Goal: Task Accomplishment & Management: Manage account settings

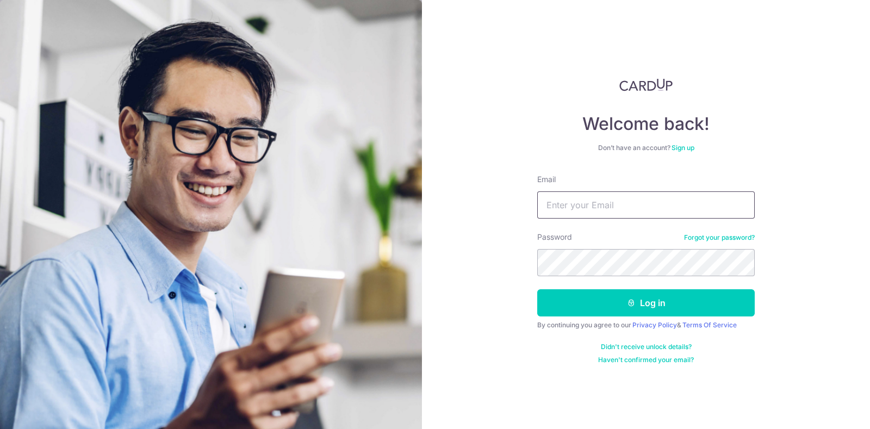
drag, startPoint x: 0, startPoint y: 0, endPoint x: 557, endPoint y: 205, distance: 593.2
click at [557, 205] on input "Email" at bounding box center [645, 204] width 217 height 27
type input "sarah_kidsfocus@hotmail.com"
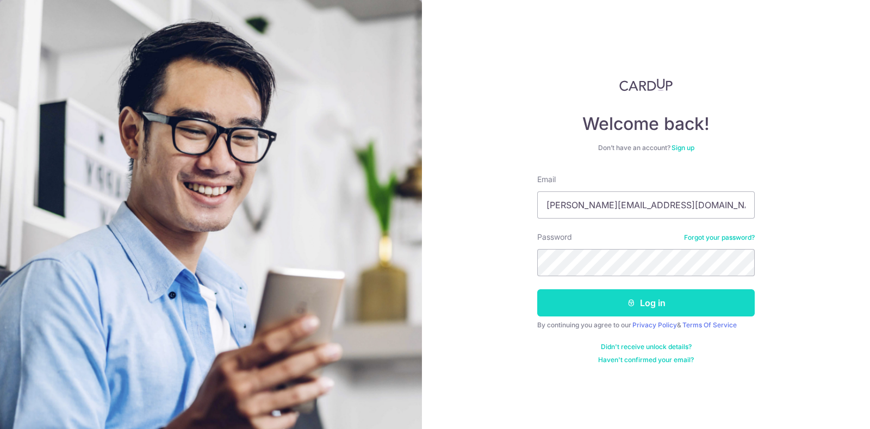
click at [708, 297] on button "Log in" at bounding box center [645, 302] width 217 height 27
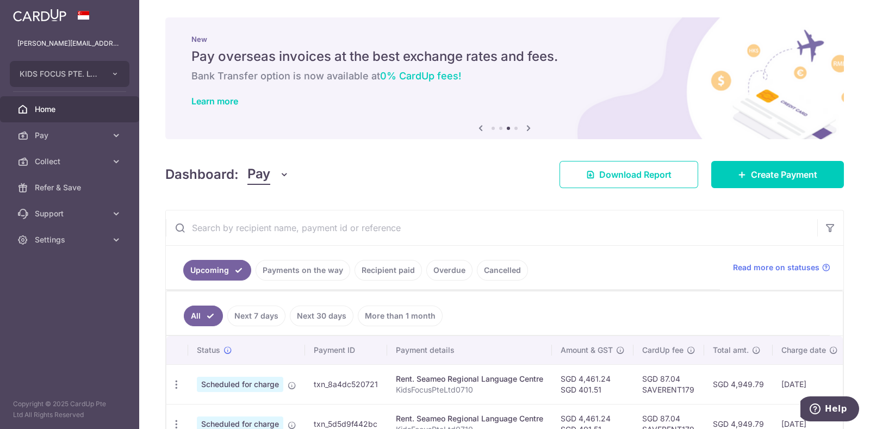
click at [556, 66] on div "New Pay overseas invoices at the best exchange rates and fees. Bank Transfer op…" at bounding box center [504, 71] width 678 height 109
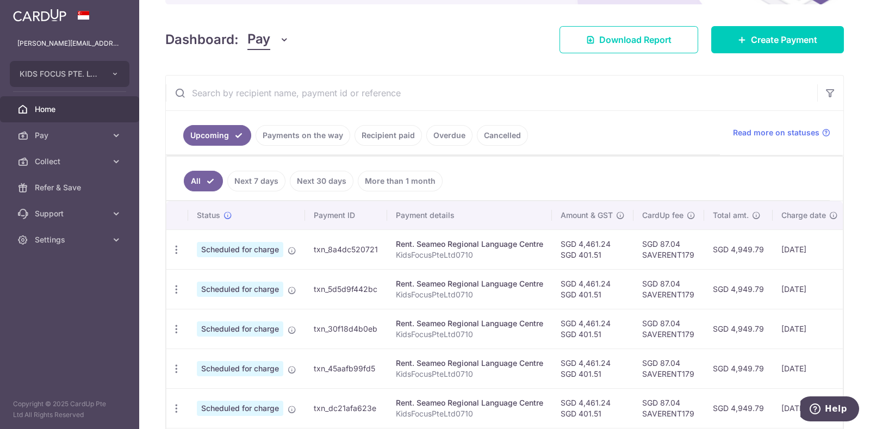
scroll to position [134, 0]
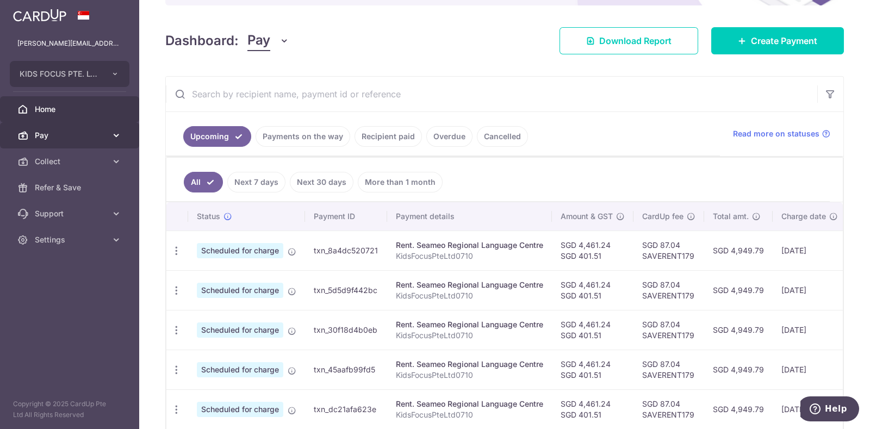
click at [113, 130] on icon at bounding box center [116, 135] width 11 height 11
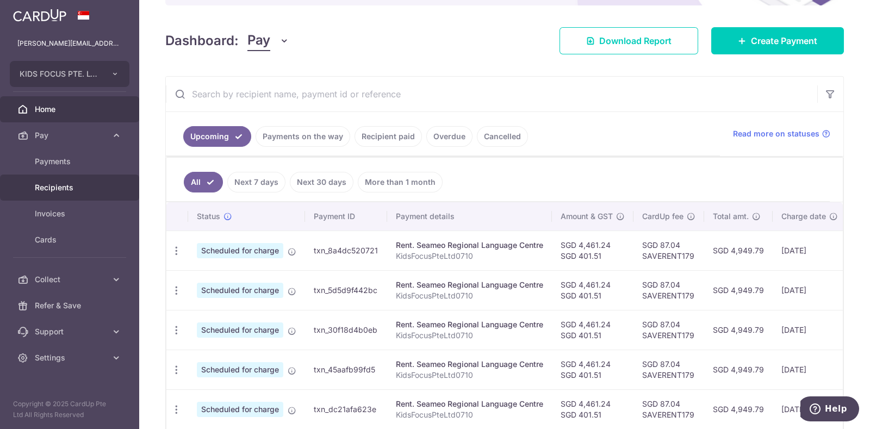
click at [54, 186] on span "Recipients" at bounding box center [71, 187] width 72 height 11
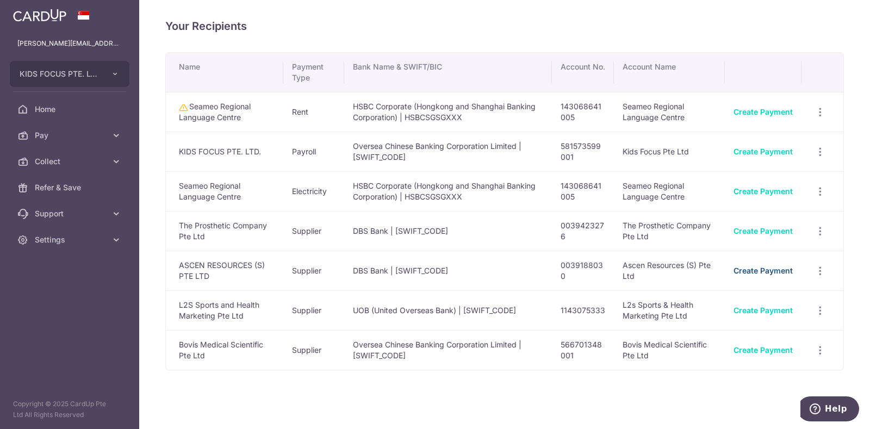
click at [738, 271] on link "Create Payment" at bounding box center [762, 270] width 59 height 9
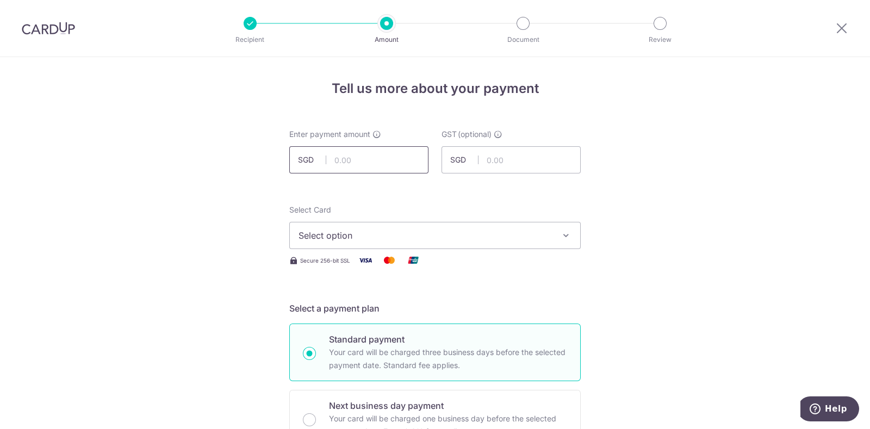
click at [375, 163] on input "text" at bounding box center [358, 159] width 139 height 27
type input "148.80"
click at [525, 164] on input "text" at bounding box center [510, 159] width 139 height 27
type input "13.39"
click at [364, 236] on span "Select option" at bounding box center [424, 235] width 253 height 13
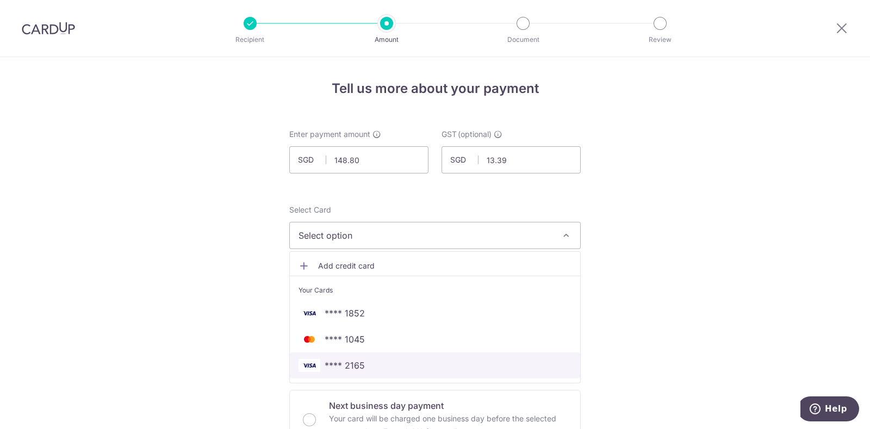
click at [350, 359] on span "**** 2165" at bounding box center [345, 365] width 40 height 13
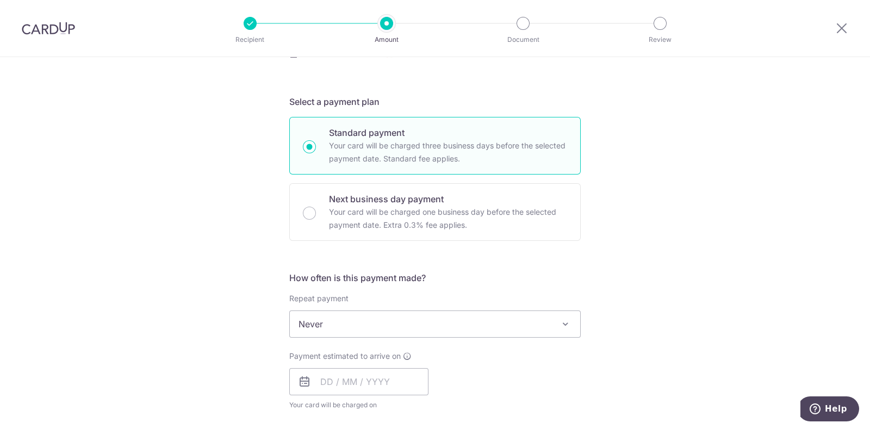
scroll to position [252, 0]
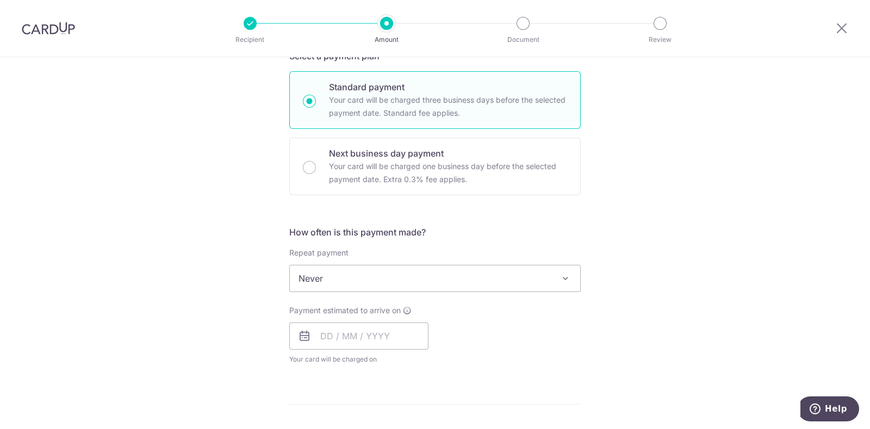
click at [856, 241] on div "Tell us more about your payment Enter payment amount SGD 148.80 148.80 GST (opt…" at bounding box center [435, 333] width 870 height 1056
click at [559, 279] on span at bounding box center [565, 278] width 13 height 13
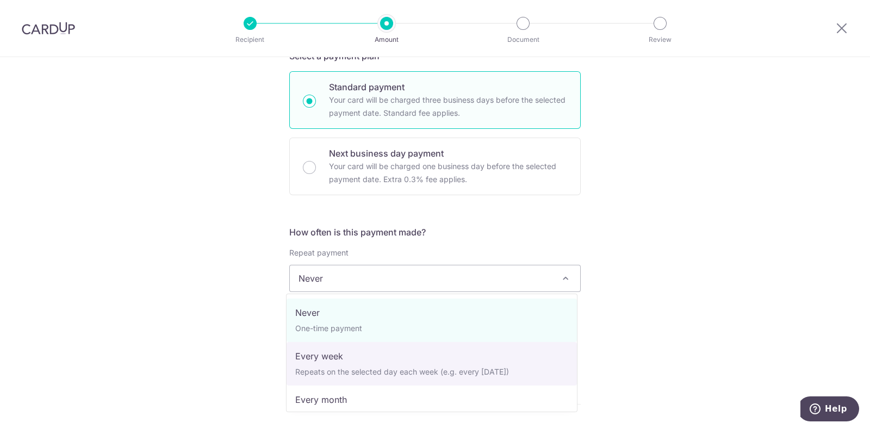
scroll to position [14, 0]
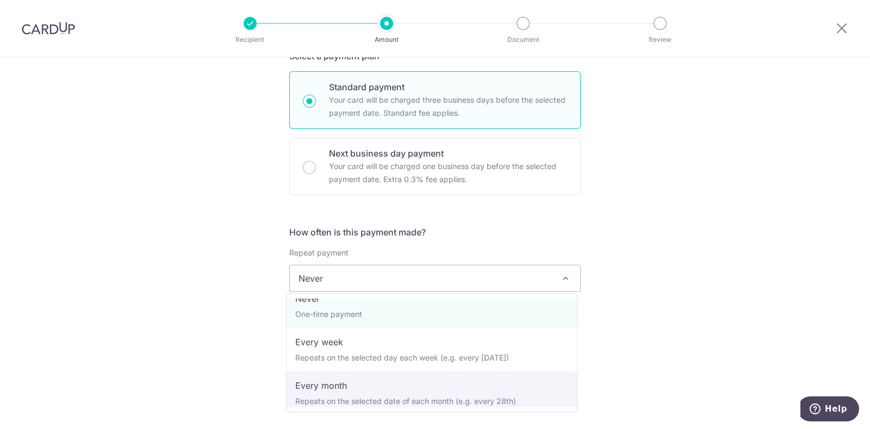
select select "3"
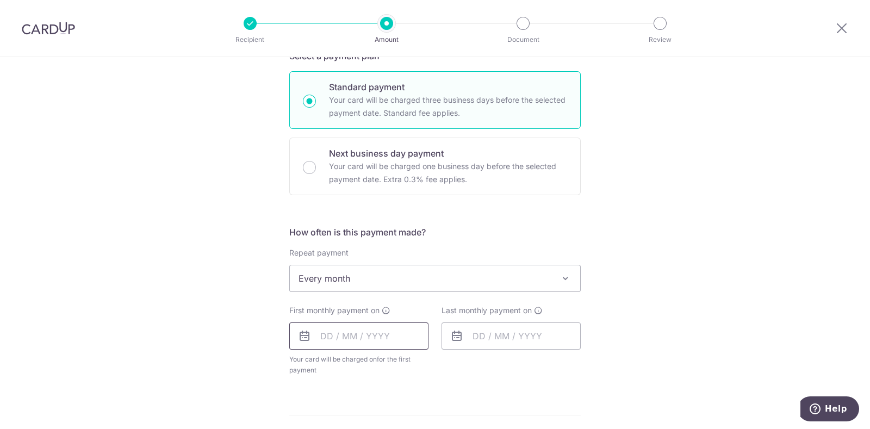
click at [329, 335] on input "text" at bounding box center [358, 335] width 139 height 27
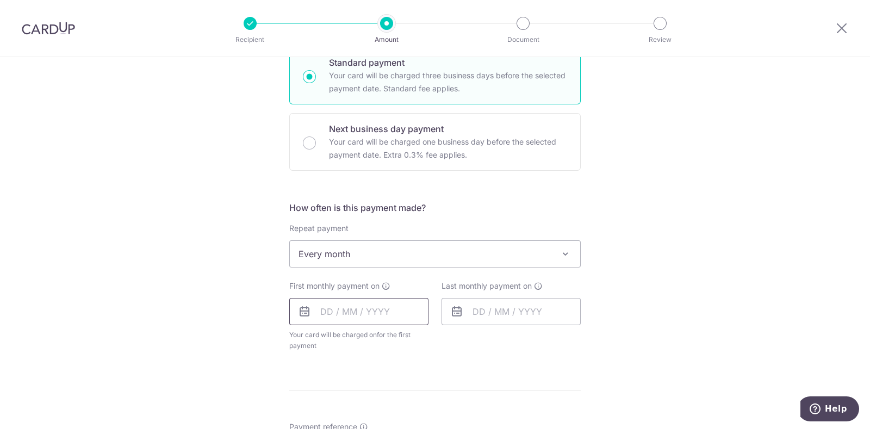
scroll to position [283, 0]
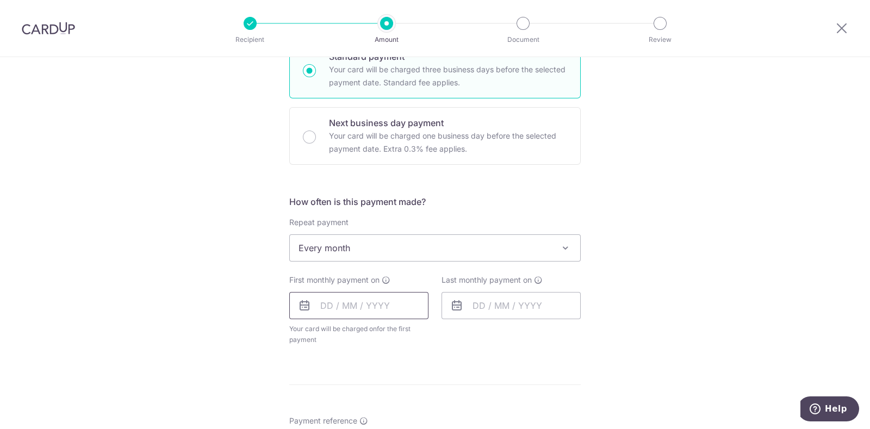
click at [316, 304] on input "text" at bounding box center [358, 305] width 139 height 27
click at [303, 305] on icon at bounding box center [304, 305] width 13 height 13
click at [316, 305] on input "text" at bounding box center [358, 305] width 139 height 27
click at [438, 401] on link "13" at bounding box center [441, 404] width 17 height 17
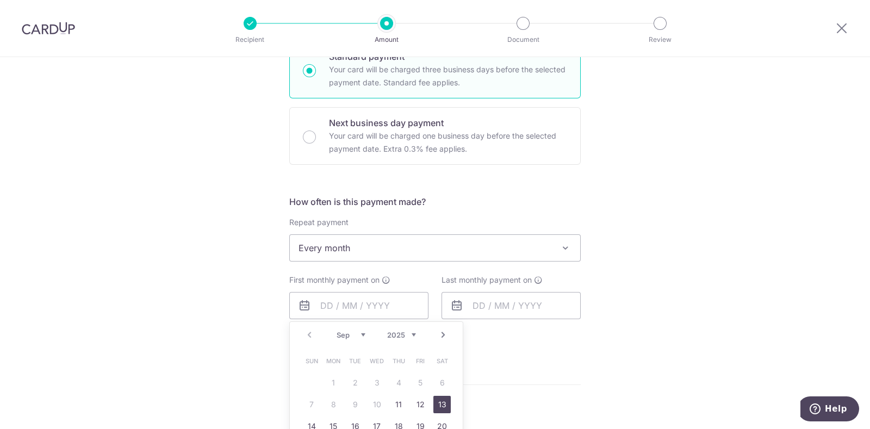
type input "13/09/2025"
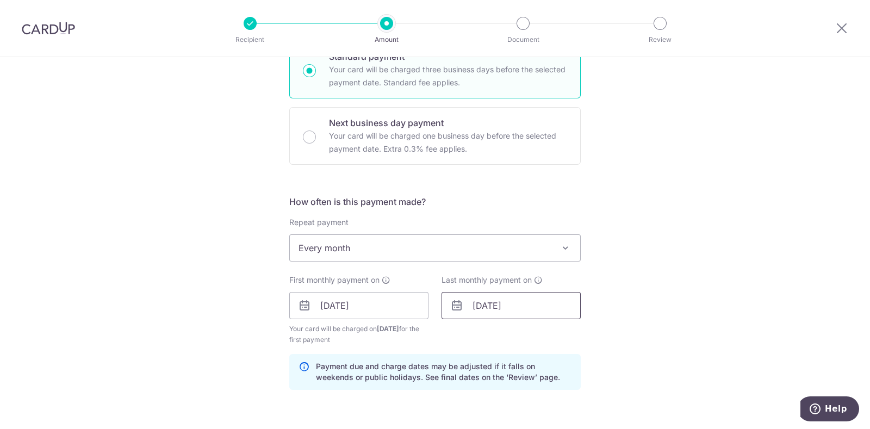
click at [524, 307] on input "13/09/2025" at bounding box center [510, 305] width 139 height 27
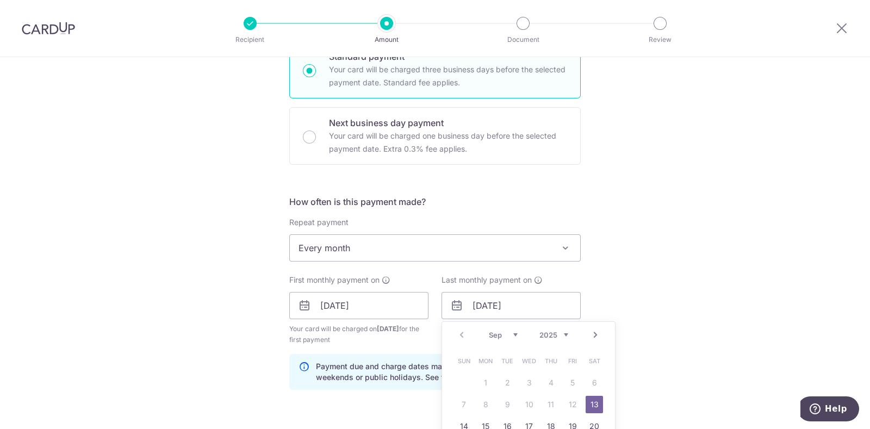
click at [511, 337] on select "Sep Oct Nov Dec" at bounding box center [503, 335] width 29 height 9
click at [712, 276] on div "Tell us more about your payment Enter payment amount SGD 148.80 148.80 GST (opt…" at bounding box center [435, 330] width 870 height 1112
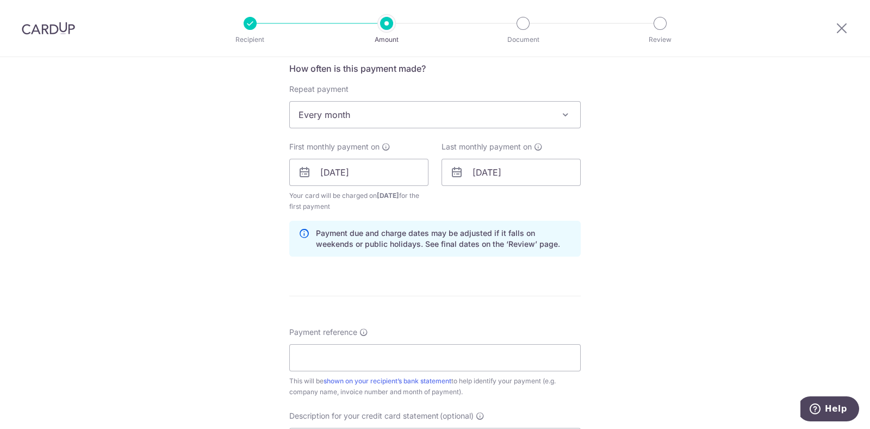
scroll to position [417, 0]
click at [426, 352] on input "Payment reference" at bounding box center [434, 355] width 291 height 27
click at [383, 357] on input "Ascen2025080474" at bounding box center [434, 355] width 291 height 27
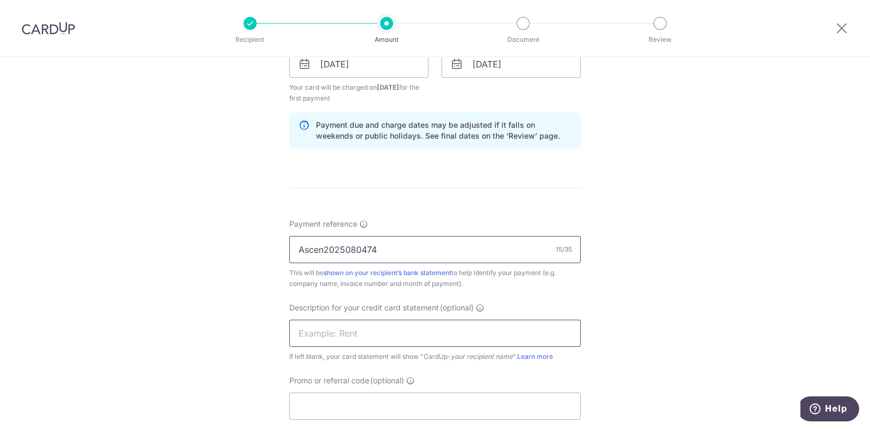
type input "Ascen2025080474"
click at [414, 334] on input "text" at bounding box center [434, 333] width 291 height 27
click at [332, 251] on input "Ascen2025080474" at bounding box center [434, 249] width 291 height 27
drag, startPoint x: 376, startPoint y: 248, endPoint x: 271, endPoint y: 257, distance: 105.8
click at [271, 257] on div "Tell us more about your payment Enter payment amount SGD 148.80 148.80 GST (opt…" at bounding box center [435, 89] width 870 height 1112
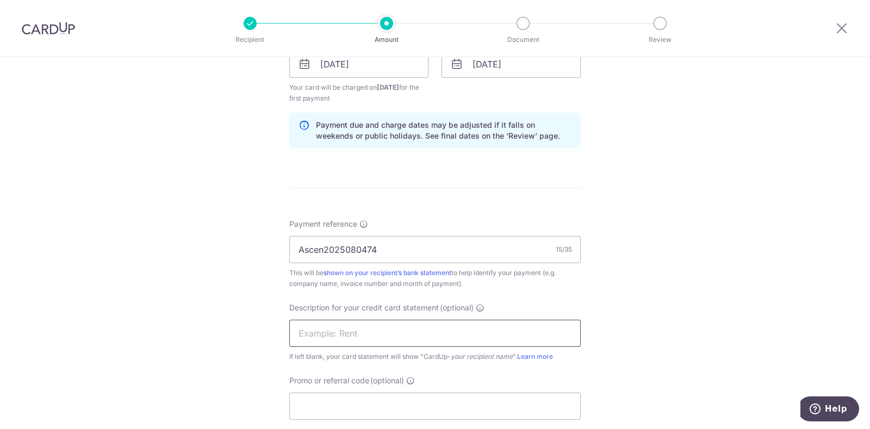
click at [304, 335] on input "text" at bounding box center [434, 333] width 291 height 27
paste input "Ascen2025080474"
type input "Ascen2025080474"
click at [394, 403] on input "Promo or referral code (optional)" at bounding box center [434, 405] width 291 height 27
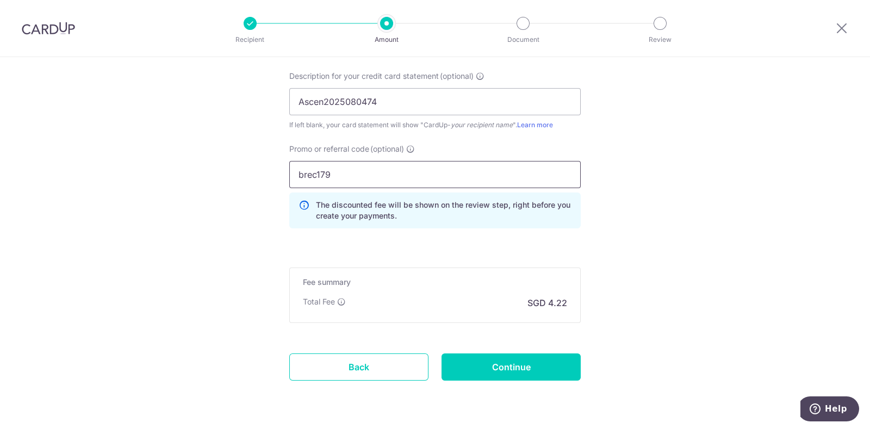
scroll to position [783, 0]
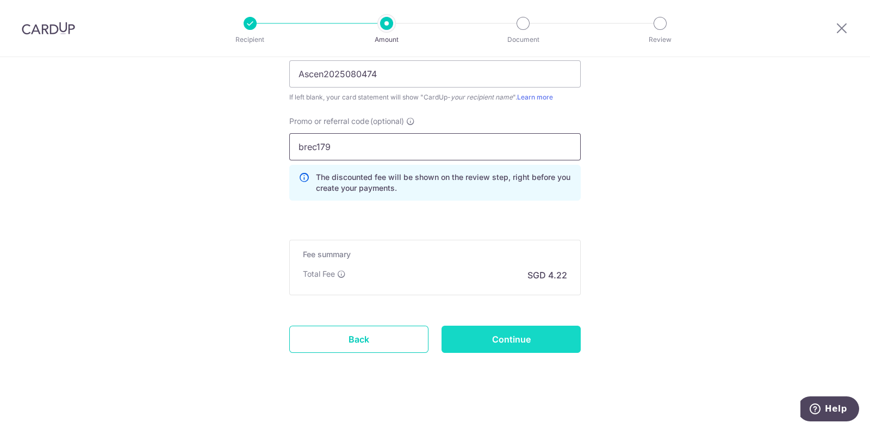
type input "brec179"
click at [531, 339] on input "Continue" at bounding box center [510, 339] width 139 height 27
type input "Create Schedule"
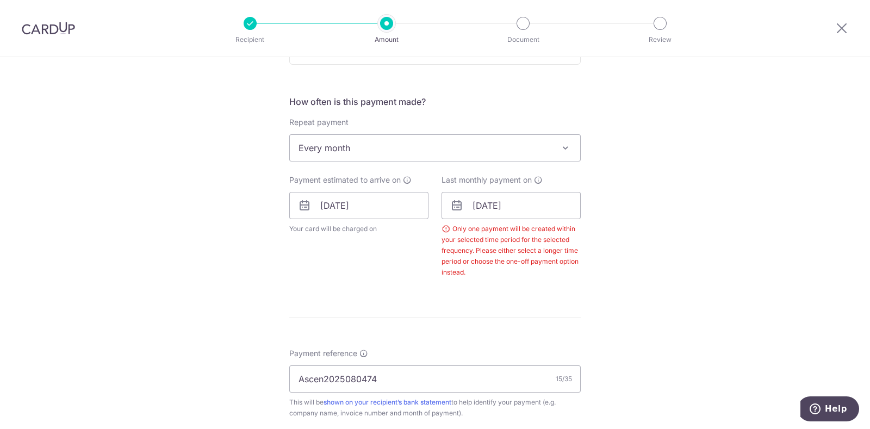
scroll to position [380, 0]
click at [508, 203] on input "[DATE]" at bounding box center [510, 208] width 139 height 27
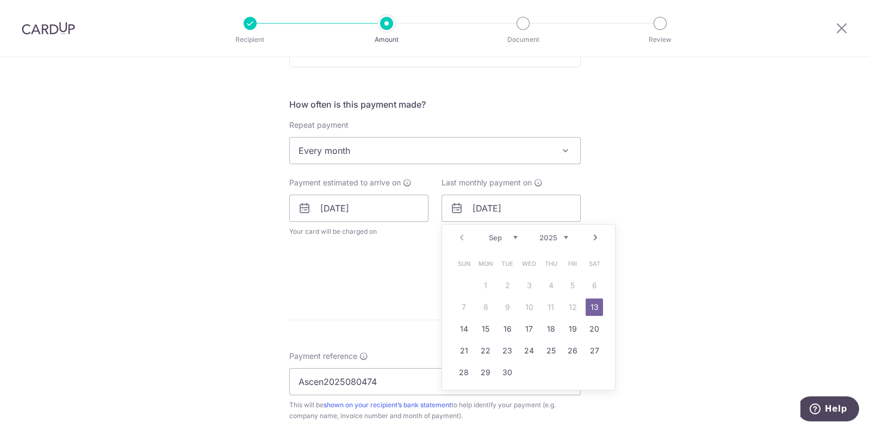
click at [510, 235] on select "Sep Oct Nov Dec" at bounding box center [503, 237] width 29 height 9
click at [503, 327] on link "14" at bounding box center [506, 328] width 17 height 17
type input "14/10/2025"
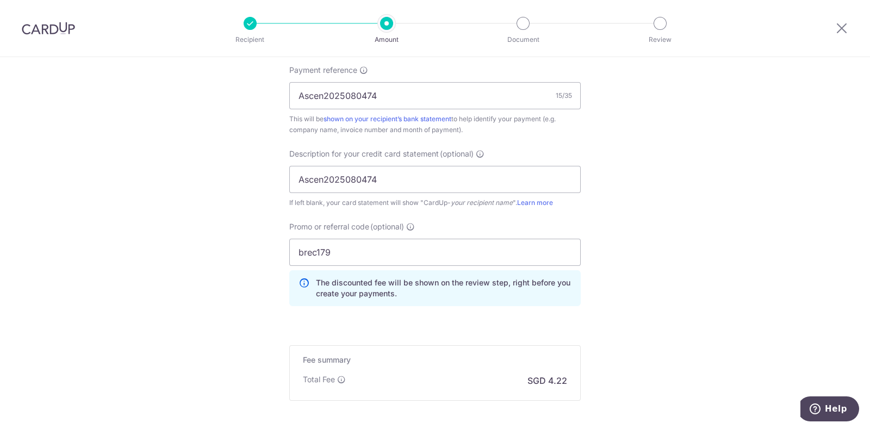
scroll to position [779, 0]
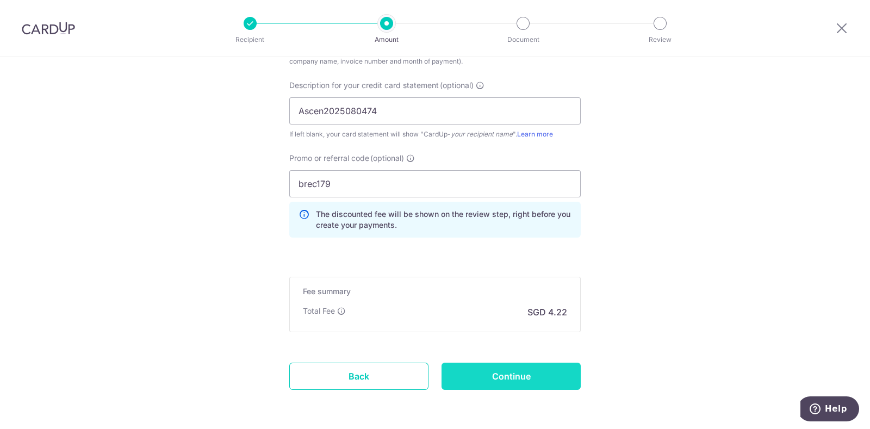
click at [554, 377] on input "Continue" at bounding box center [510, 376] width 139 height 27
type input "Create Schedule"
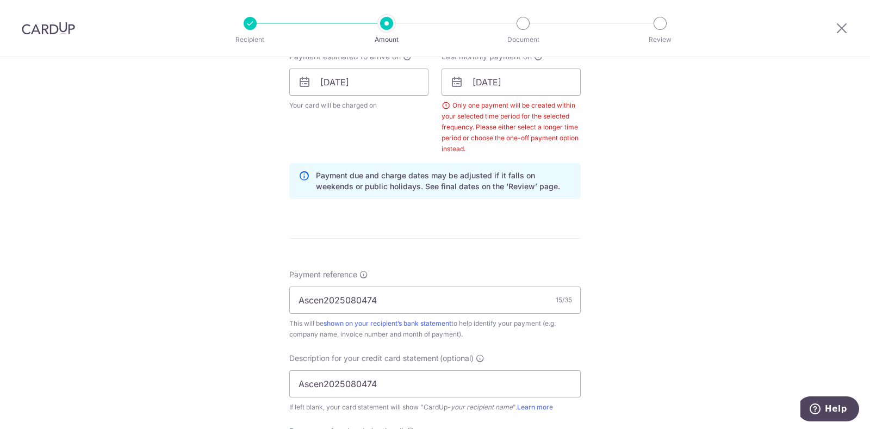
scroll to position [478, 0]
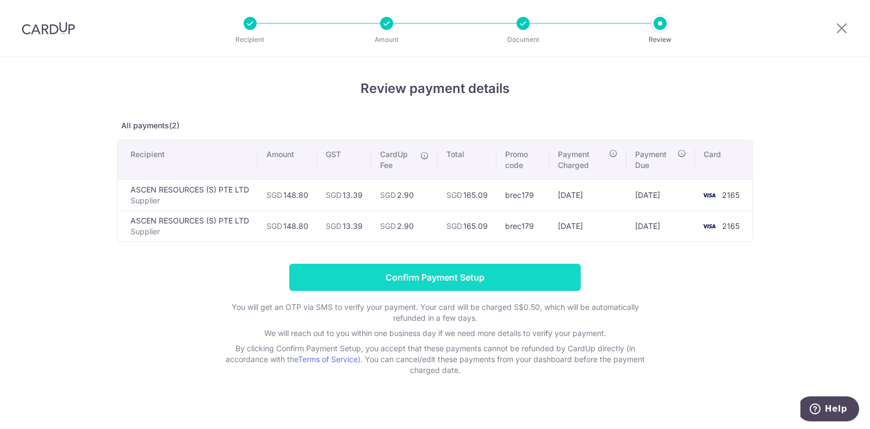
click at [498, 273] on input "Confirm Payment Setup" at bounding box center [434, 277] width 291 height 27
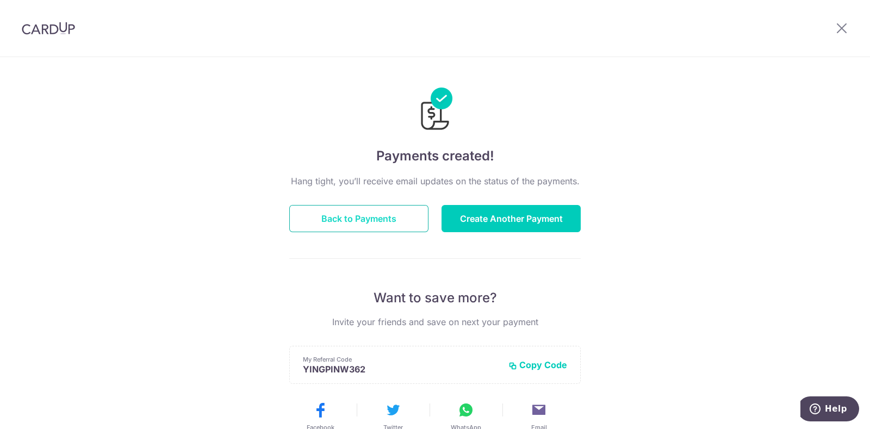
click at [395, 223] on button "Back to Payments" at bounding box center [358, 218] width 139 height 27
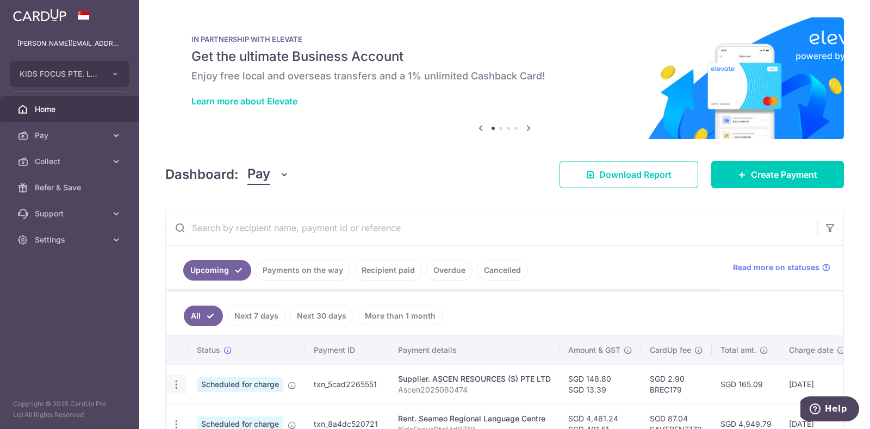
click at [177, 383] on icon "button" at bounding box center [176, 384] width 11 height 11
click at [209, 410] on span "Update payment" at bounding box center [234, 414] width 74 height 13
radio input "true"
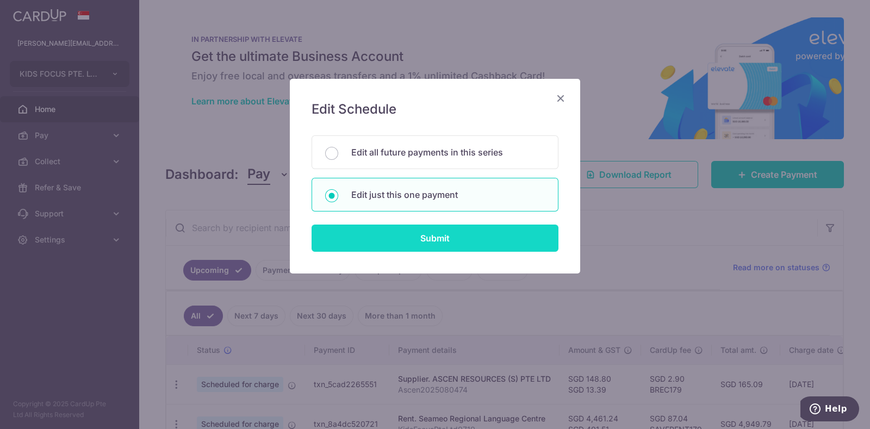
click at [419, 240] on input "Submit" at bounding box center [434, 238] width 247 height 27
radio input "true"
type input "148.80"
type input "13.39"
type input "13/09/2025"
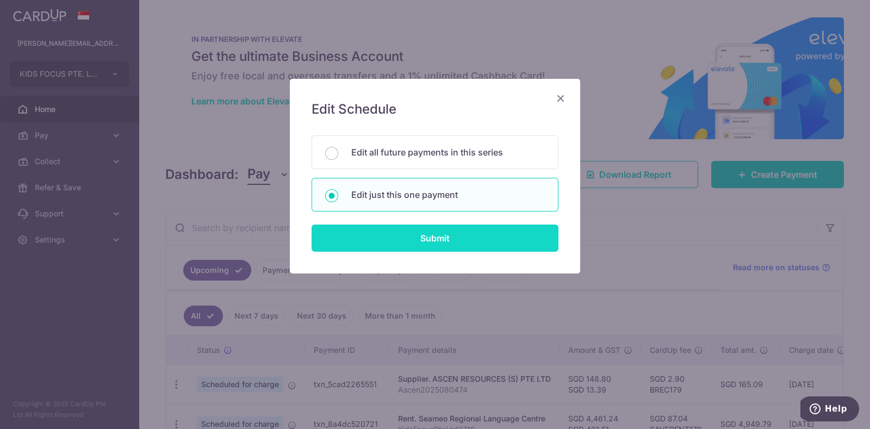
type input "Ascen2025080474"
type input "BREC179"
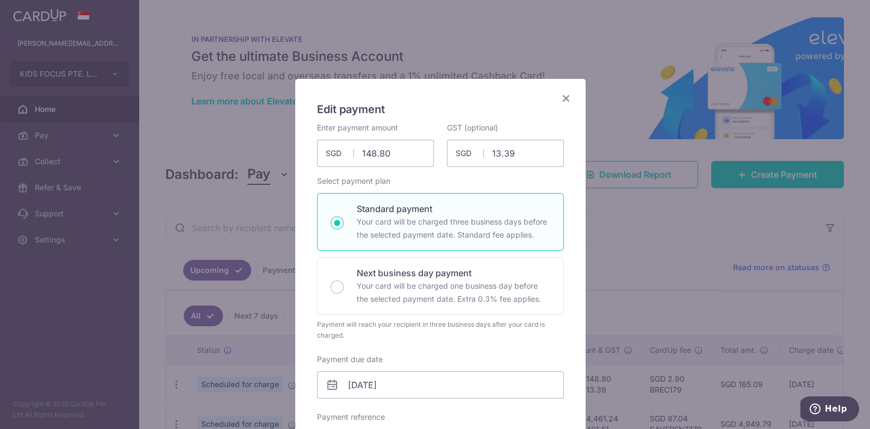
click at [559, 99] on icon "Close" at bounding box center [565, 98] width 13 height 14
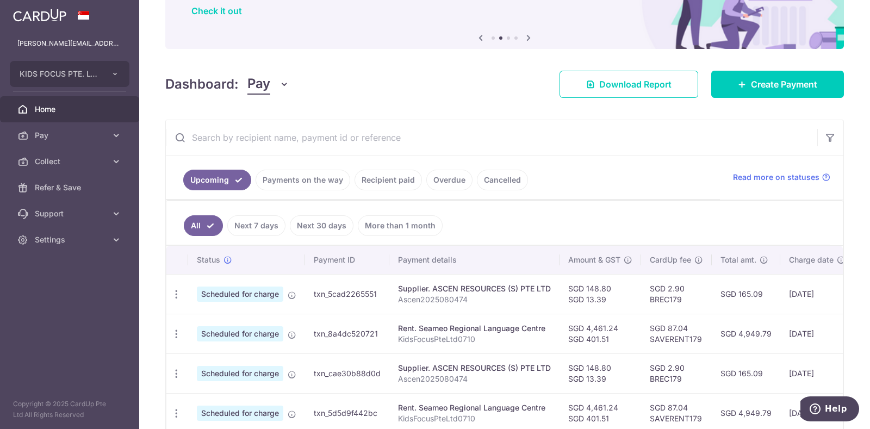
scroll to position [114, 0]
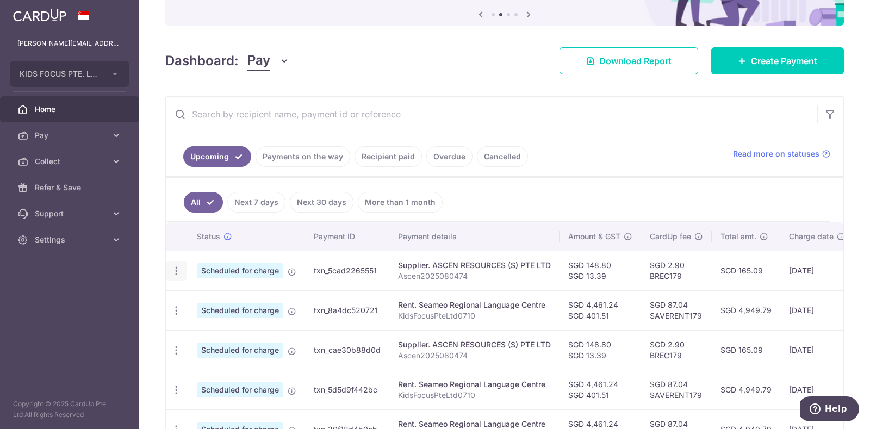
click at [176, 271] on icon "button" at bounding box center [176, 270] width 11 height 11
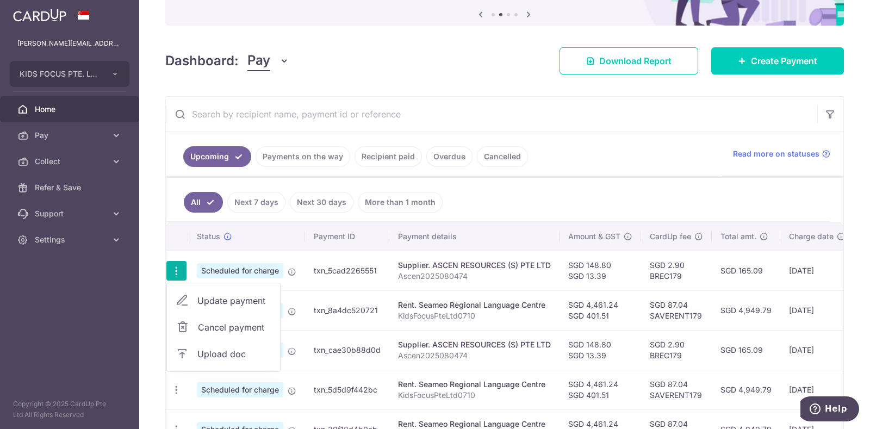
click at [211, 355] on span "Upload doc" at bounding box center [234, 353] width 74 height 13
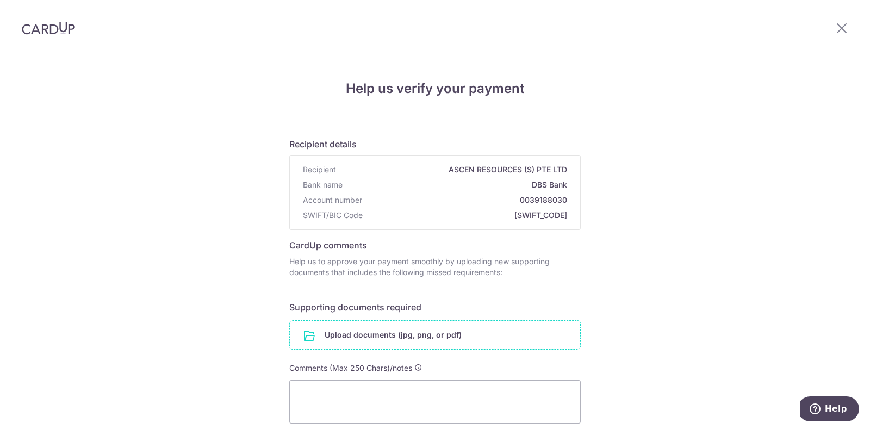
click at [339, 335] on input "file" at bounding box center [435, 335] width 290 height 28
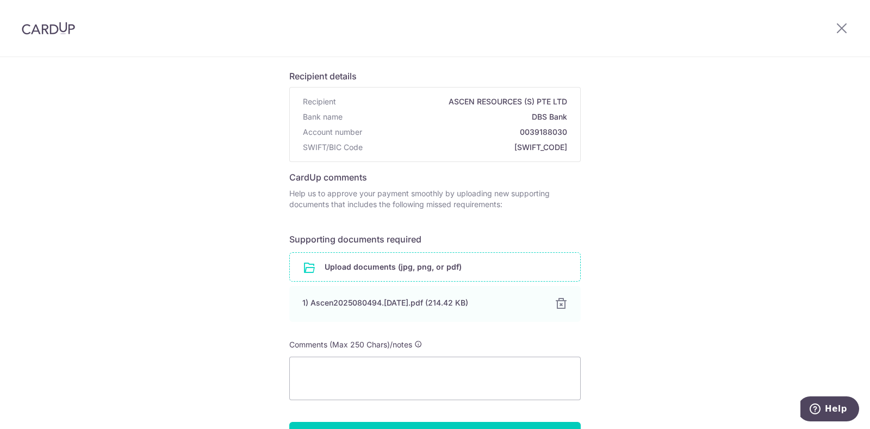
scroll to position [139, 0]
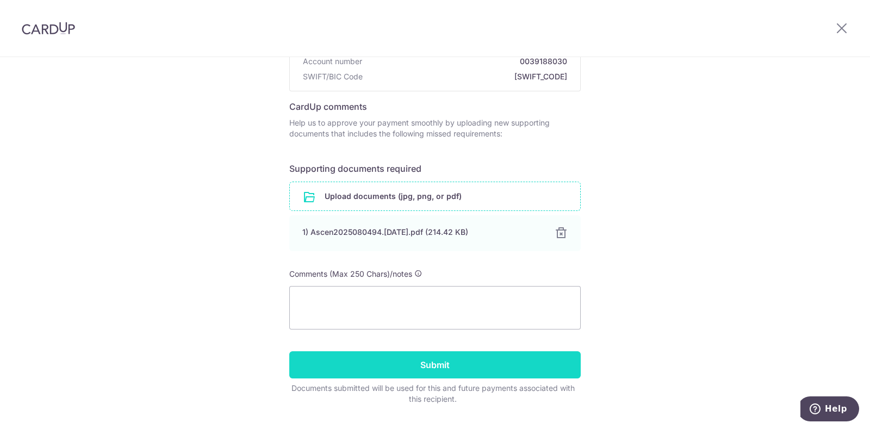
click at [488, 360] on input "Submit" at bounding box center [434, 364] width 291 height 27
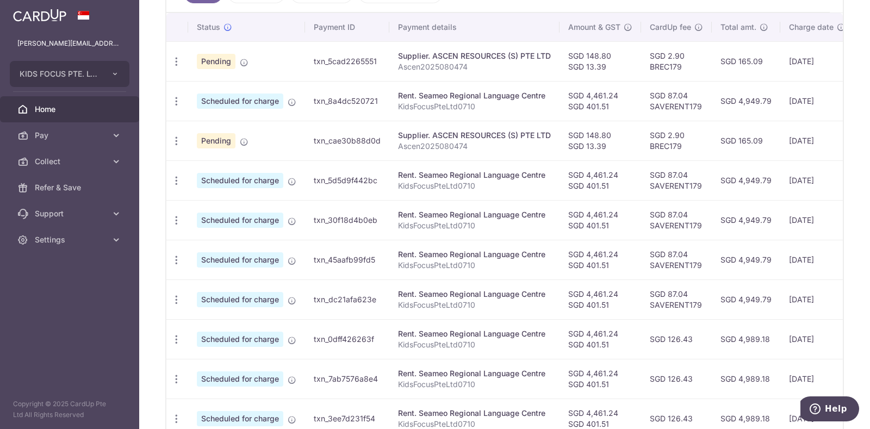
scroll to position [310, 0]
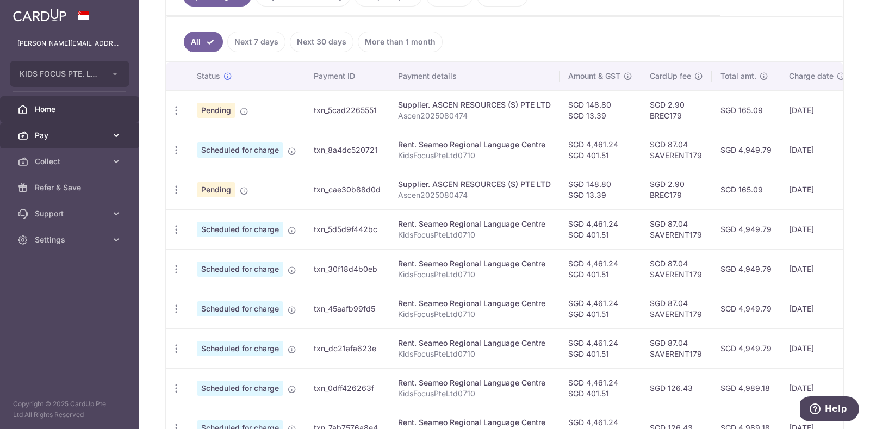
click at [119, 136] on icon at bounding box center [116, 135] width 11 height 11
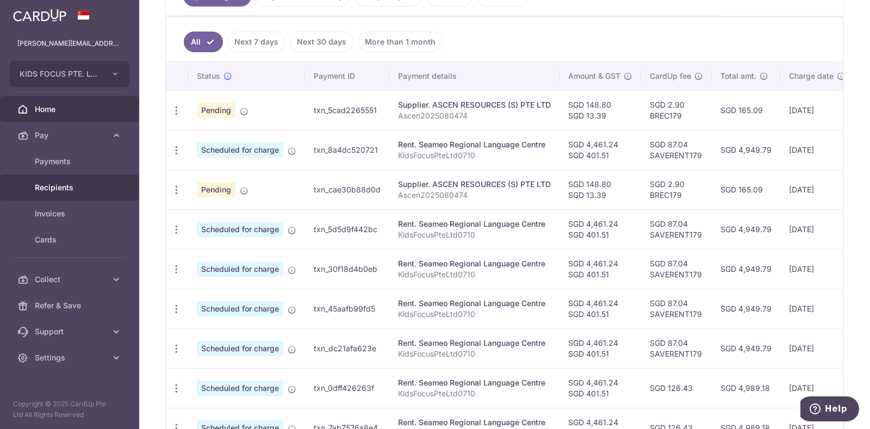
click at [65, 182] on span "Recipients" at bounding box center [71, 187] width 72 height 11
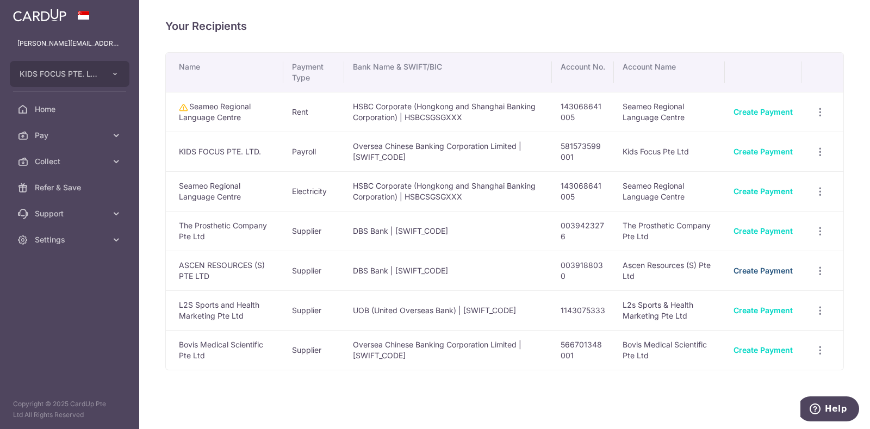
click at [762, 270] on link "Create Payment" at bounding box center [762, 270] width 59 height 9
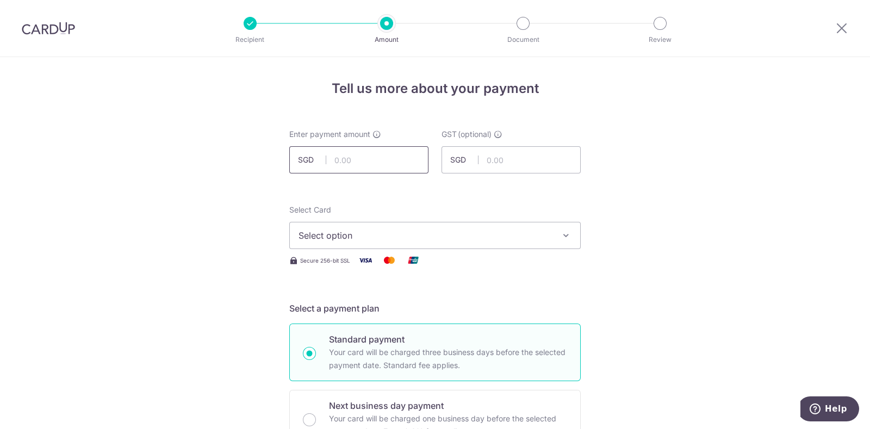
click at [353, 163] on input "text" at bounding box center [358, 159] width 139 height 27
type input "375.60"
click at [484, 165] on input "text" at bounding box center [510, 159] width 139 height 27
type input "33.80"
click at [472, 234] on span "Select option" at bounding box center [424, 235] width 253 height 13
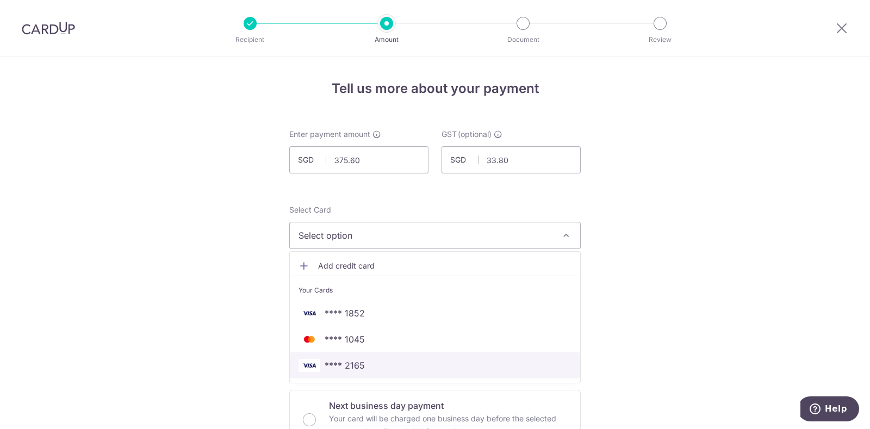
click at [350, 360] on span "**** 2165" at bounding box center [345, 365] width 40 height 13
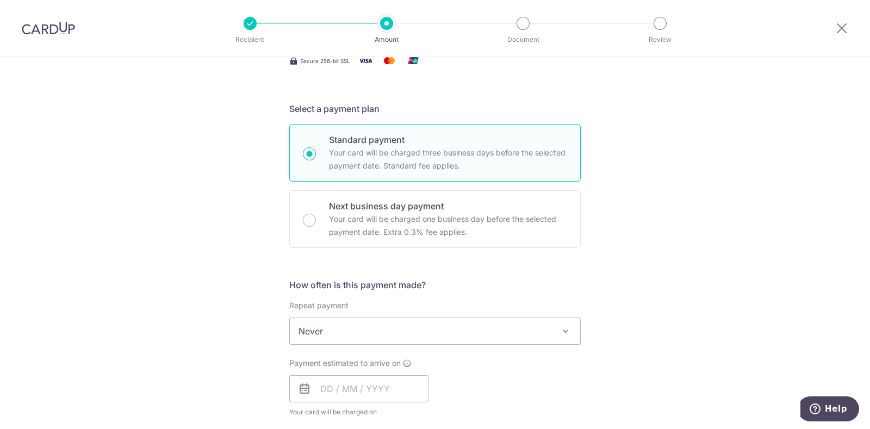
scroll to position [285, 0]
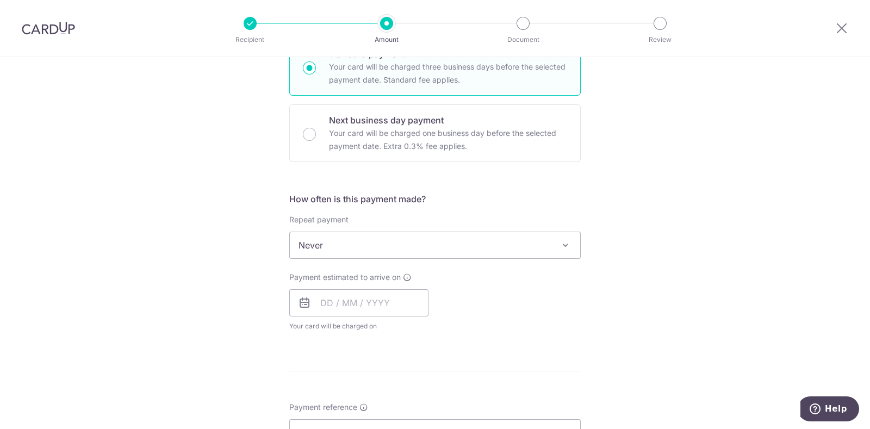
click at [560, 240] on span at bounding box center [565, 245] width 13 height 13
select select "3"
click at [322, 303] on input "text" at bounding box center [358, 302] width 139 height 27
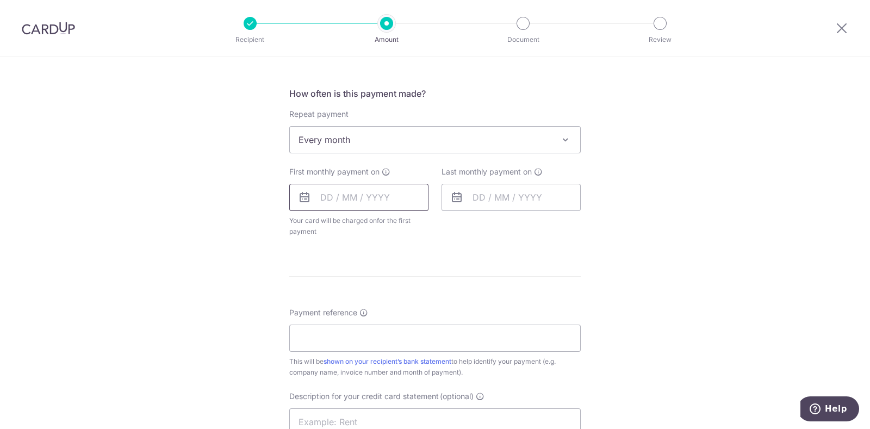
scroll to position [440, 0]
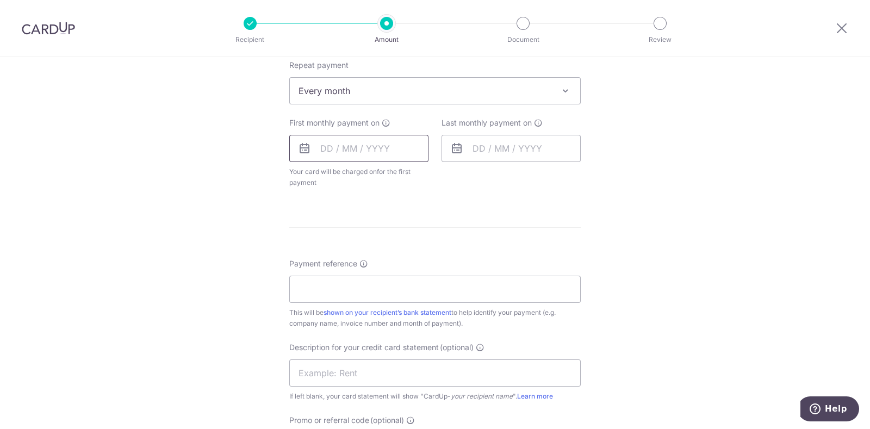
click at [314, 149] on input "text" at bounding box center [358, 148] width 139 height 27
click at [316, 148] on input "text" at bounding box center [358, 148] width 139 height 27
click at [304, 148] on icon at bounding box center [304, 148] width 13 height 13
click at [317, 148] on input "text" at bounding box center [358, 148] width 139 height 27
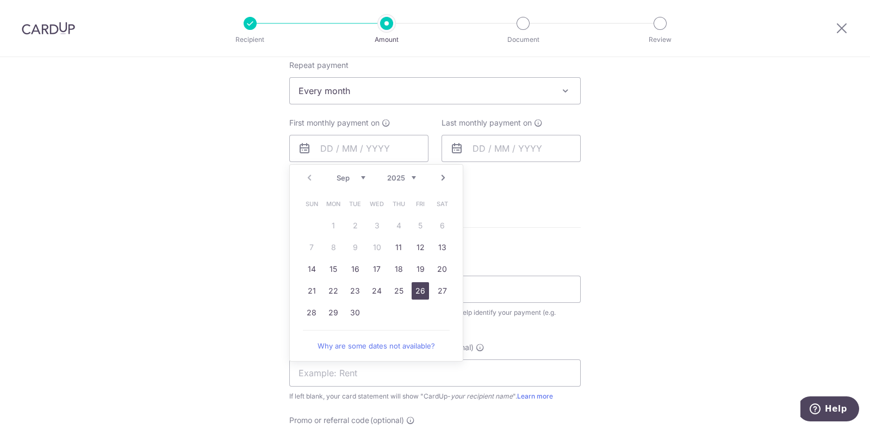
click at [415, 291] on link "26" at bounding box center [419, 290] width 17 height 17
type input "[DATE]"
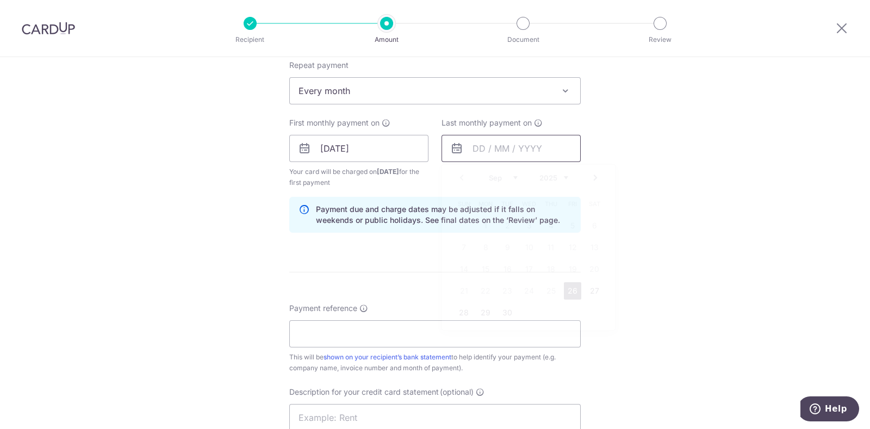
click at [471, 148] on input "text" at bounding box center [510, 148] width 139 height 27
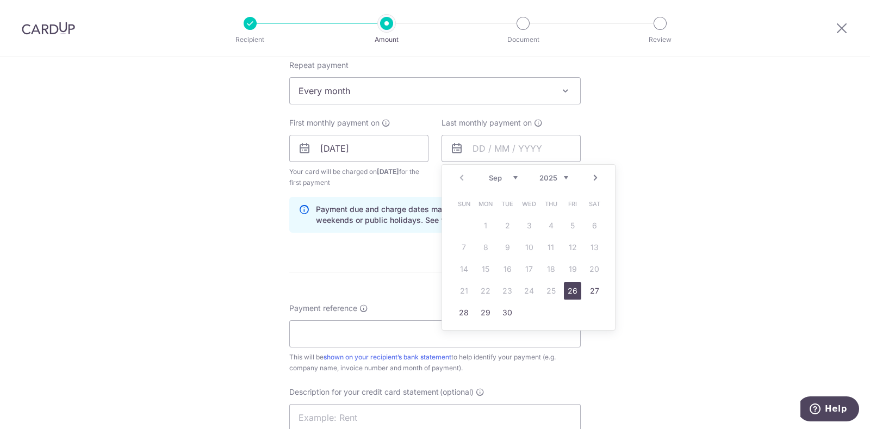
click at [509, 175] on select "Sep Oct Nov Dec" at bounding box center [503, 177] width 29 height 9
click at [461, 311] on link "26" at bounding box center [463, 312] width 17 height 17
type input "[DATE]"
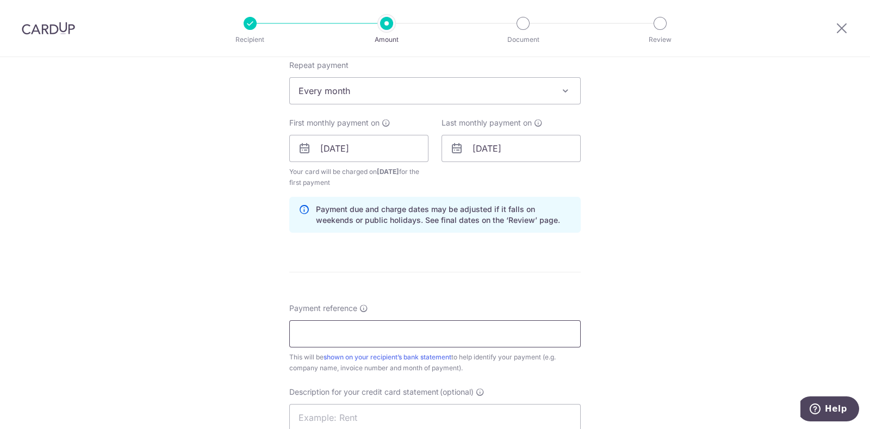
click at [314, 334] on input "Payment reference" at bounding box center [434, 333] width 291 height 27
type input "Ascen081028"
click at [323, 416] on input "text" at bounding box center [434, 417] width 291 height 27
type input "Ascen081028"
click at [294, 334] on input "Ascen081028" at bounding box center [434, 333] width 291 height 27
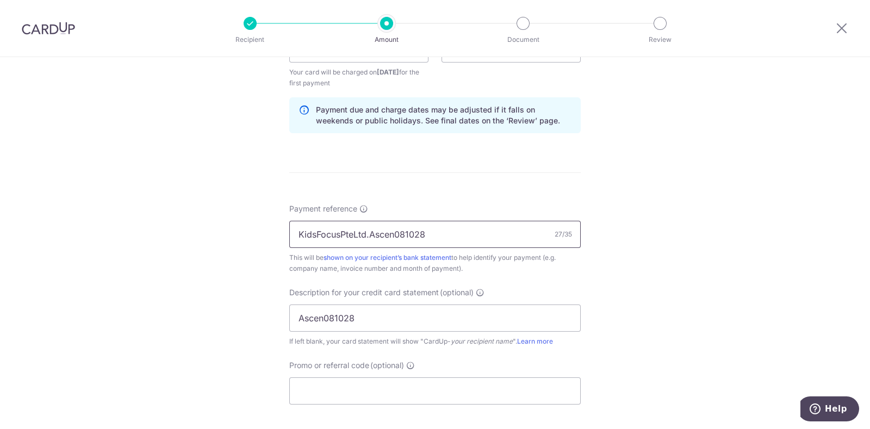
scroll to position [542, 0]
click at [391, 235] on input "KidsFocusPteLtd.Ascen081028" at bounding box center [434, 231] width 291 height 27
click at [390, 229] on input "KidsFocusPteLtd.Ascen2025081028" at bounding box center [434, 231] width 291 height 27
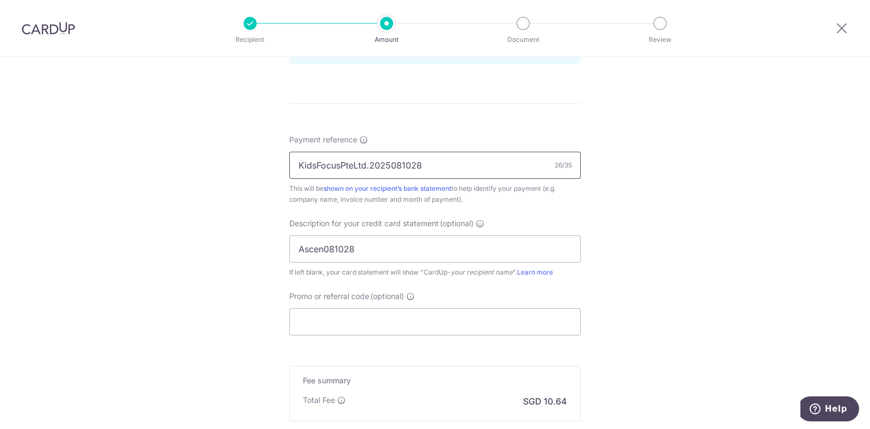
scroll to position [656, 0]
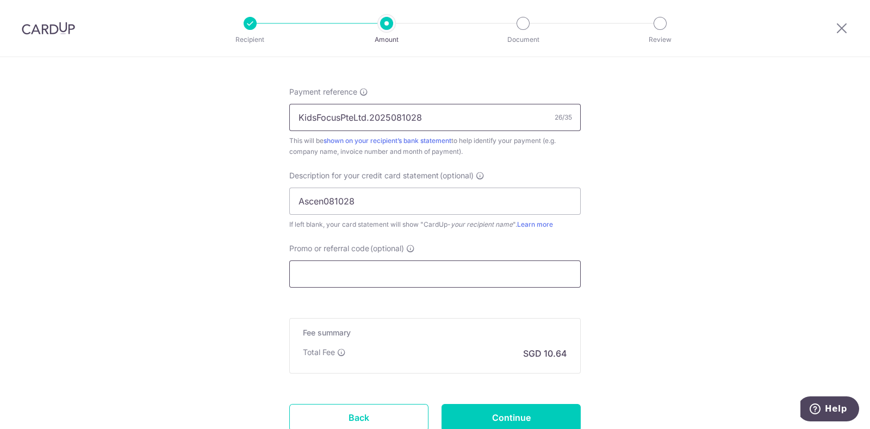
type input "KidsFocusPteLtd.2025081028"
click at [400, 272] on input "Promo or referral code (optional)" at bounding box center [434, 273] width 291 height 27
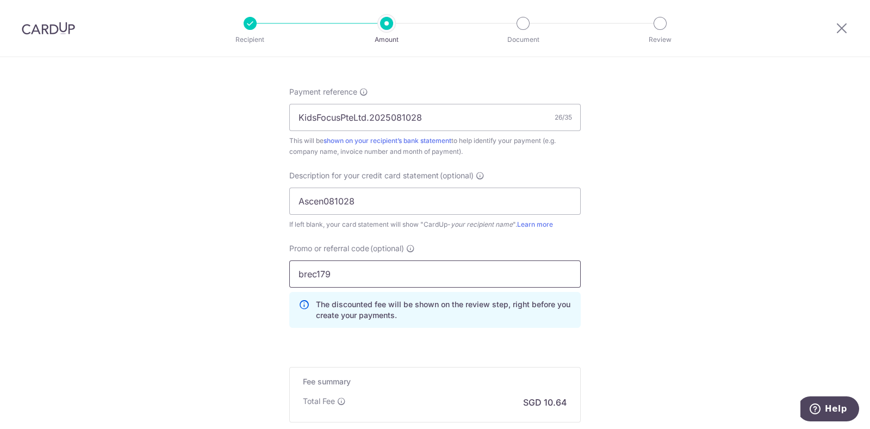
scroll to position [787, 0]
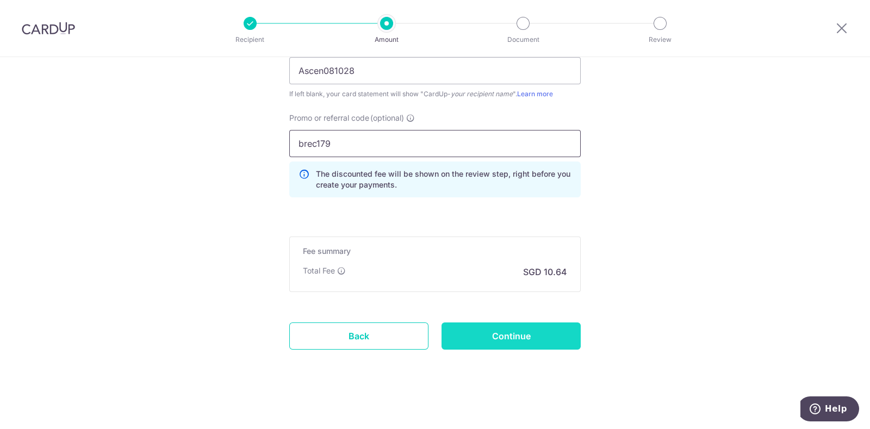
type input "brec179"
click at [501, 328] on input "Continue" at bounding box center [510, 335] width 139 height 27
type input "Create Schedule"
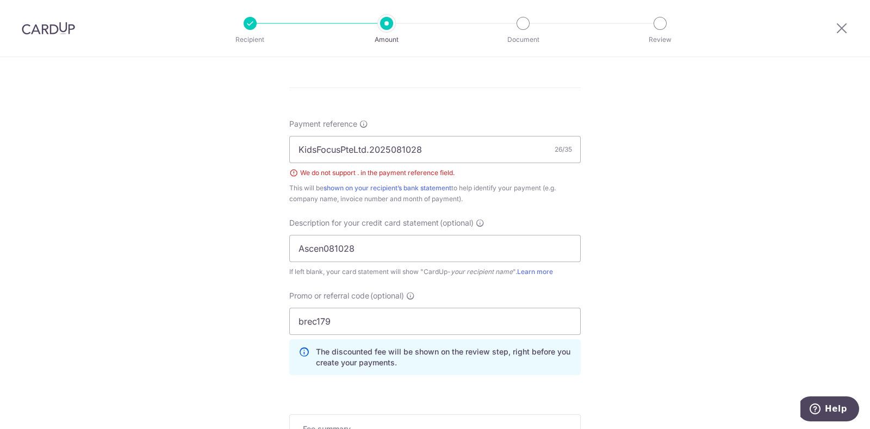
scroll to position [546, 0]
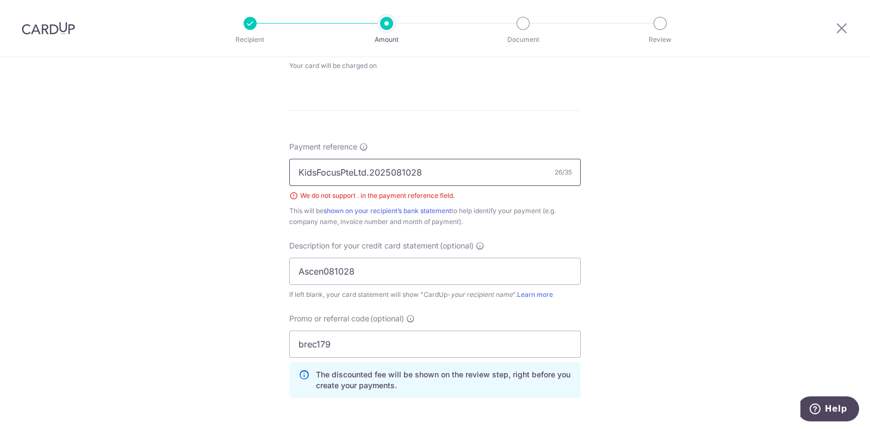
click at [366, 170] on input "KidsFocusPteLtd.2025081028" at bounding box center [434, 172] width 291 height 27
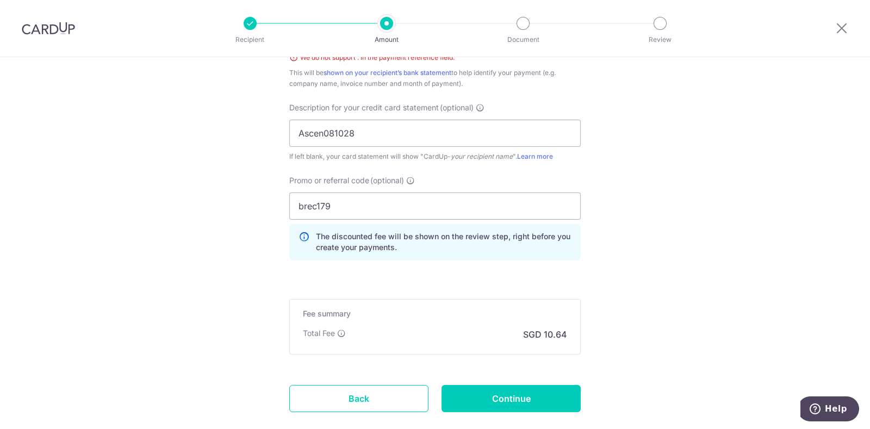
scroll to position [747, 0]
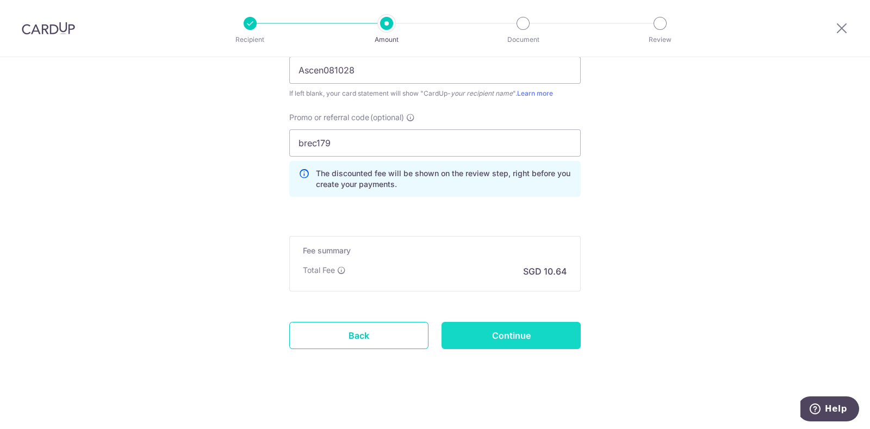
type input "KidsFocusPteLtd 2025081028"
click at [545, 335] on input "Continue" at bounding box center [510, 335] width 139 height 27
type input "Create Schedule"
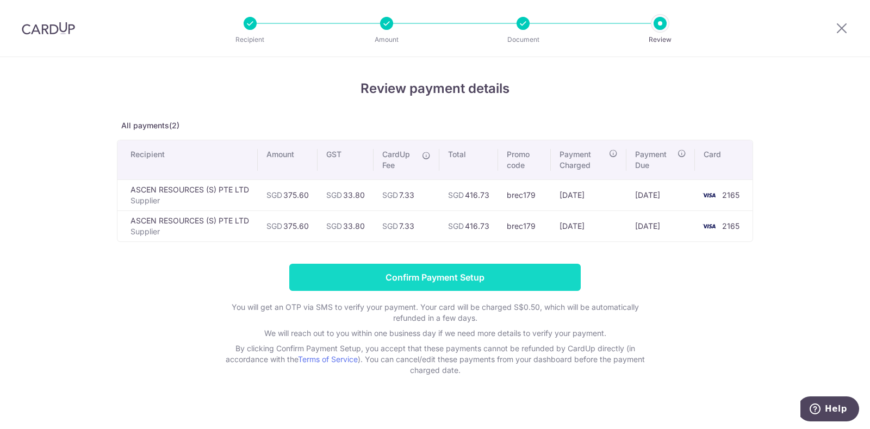
click at [502, 275] on input "Confirm Payment Setup" at bounding box center [434, 277] width 291 height 27
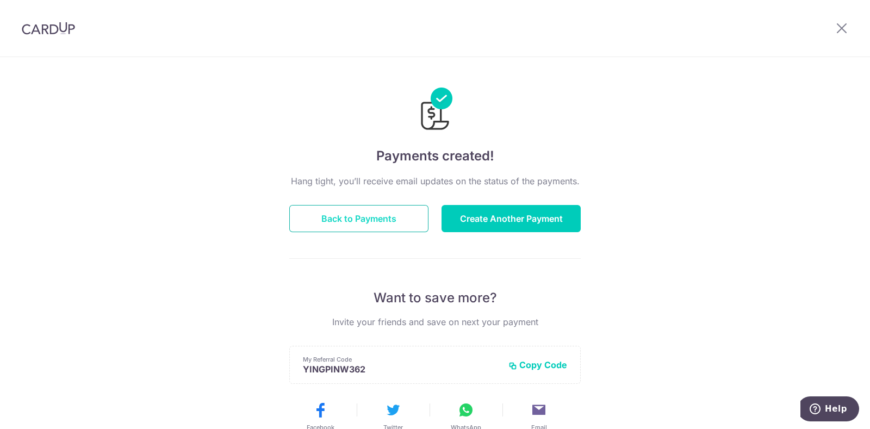
click at [394, 216] on button "Back to Payments" at bounding box center [358, 218] width 139 height 27
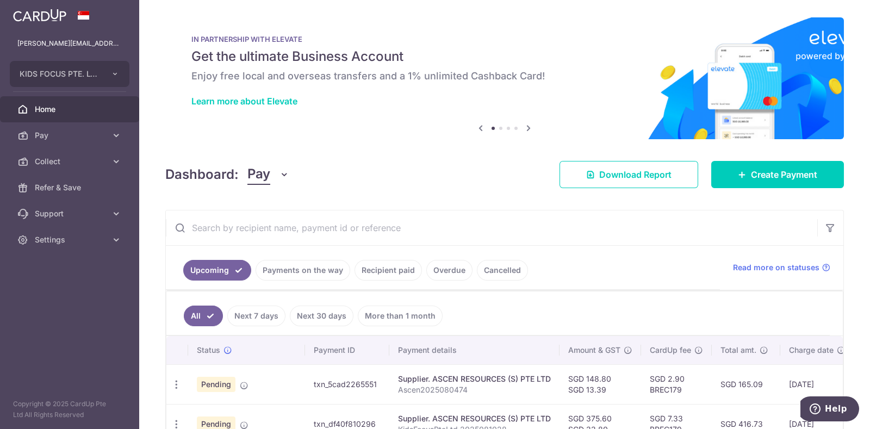
click at [632, 104] on div "Learn more about Elevate" at bounding box center [504, 101] width 626 height 11
click at [178, 379] on icon "button" at bounding box center [176, 384] width 11 height 11
click at [203, 411] on span "Update payment" at bounding box center [234, 414] width 74 height 13
radio input "true"
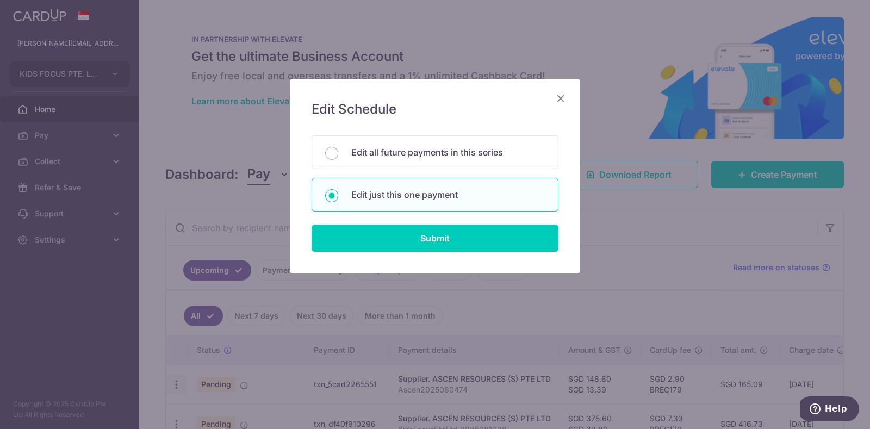
click at [203, 411] on div "Edit Schedule You will be editing all 2 payments to ASCEN RESOURCES (S) PTE LTD…" at bounding box center [435, 214] width 870 height 429
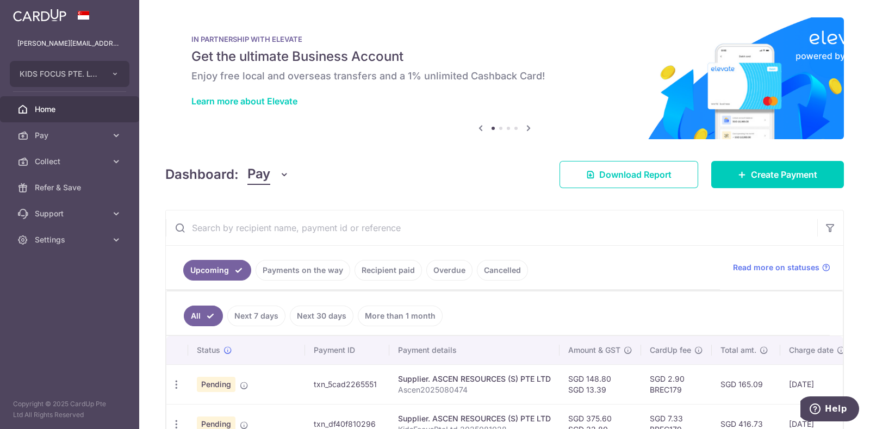
drag, startPoint x: 203, startPoint y: 411, endPoint x: 428, endPoint y: 317, distance: 243.7
click at [428, 317] on div "× Pause Schedule Pause all future payments in this series Pause just this one p…" at bounding box center [504, 214] width 731 height 429
click at [207, 384] on span "Pending" at bounding box center [216, 384] width 39 height 15
click at [178, 386] on icon "button" at bounding box center [176, 384] width 11 height 11
click at [199, 414] on span "Update payment" at bounding box center [234, 414] width 74 height 13
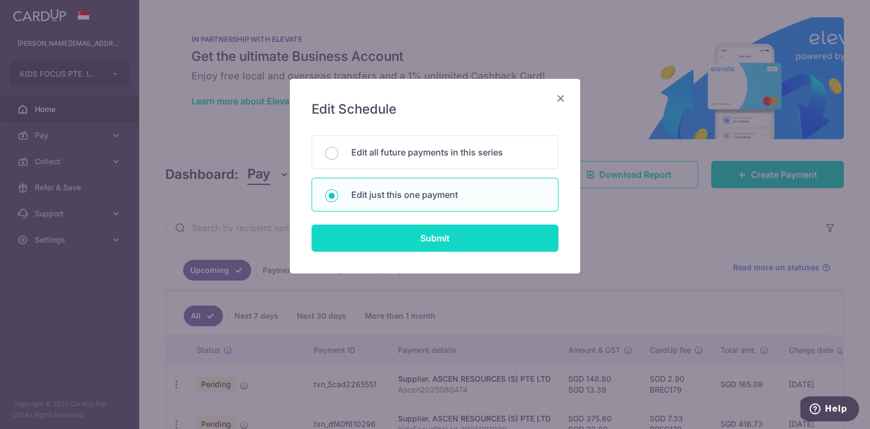
click at [485, 235] on input "Submit" at bounding box center [434, 238] width 247 height 27
radio input "true"
type input "148.80"
type input "13.39"
type input "13/09/2025"
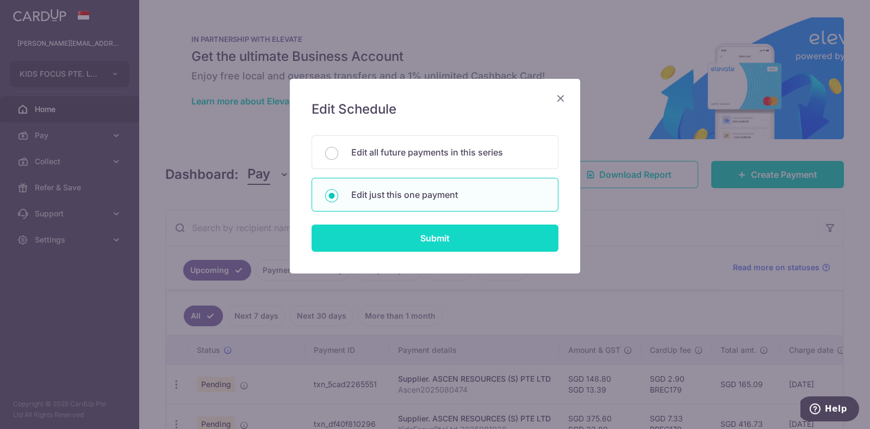
type input "Ascen2025080474"
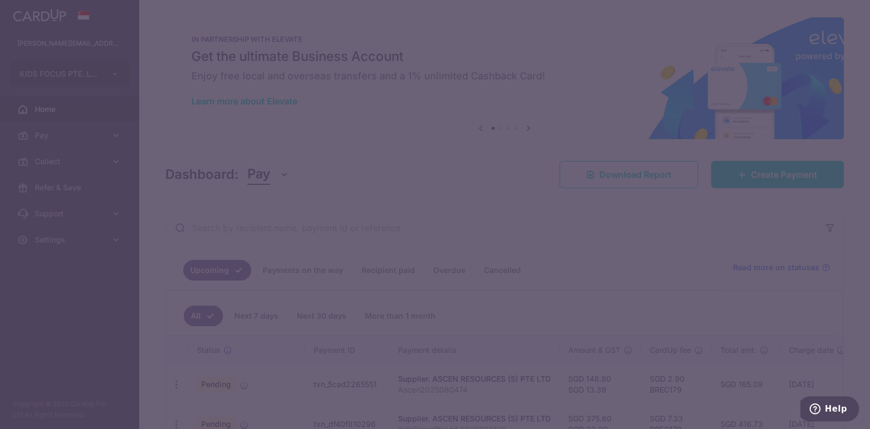
type input "BREC179"
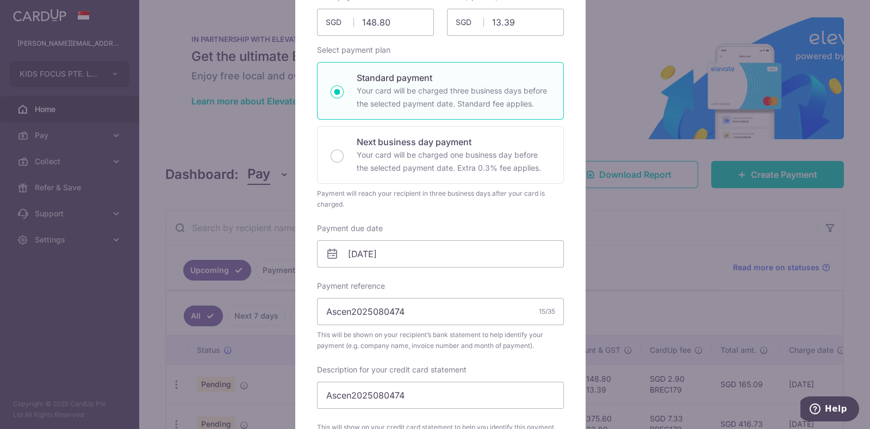
scroll to position [182, 0]
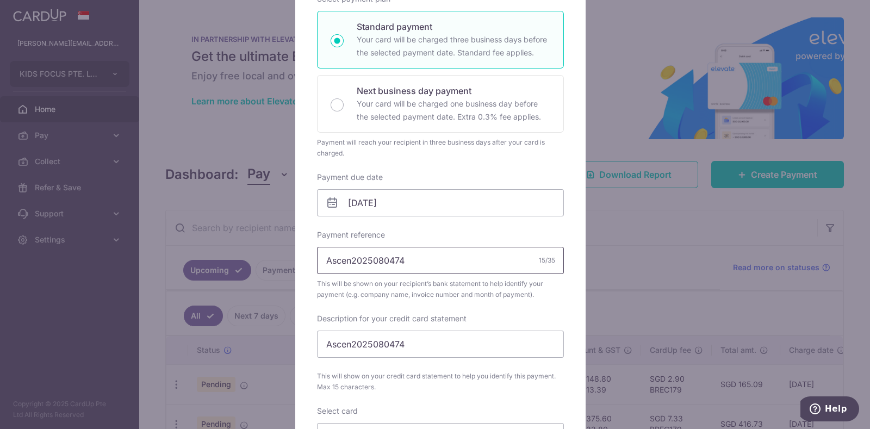
click at [318, 268] on input "Ascen2025080474" at bounding box center [440, 260] width 247 height 27
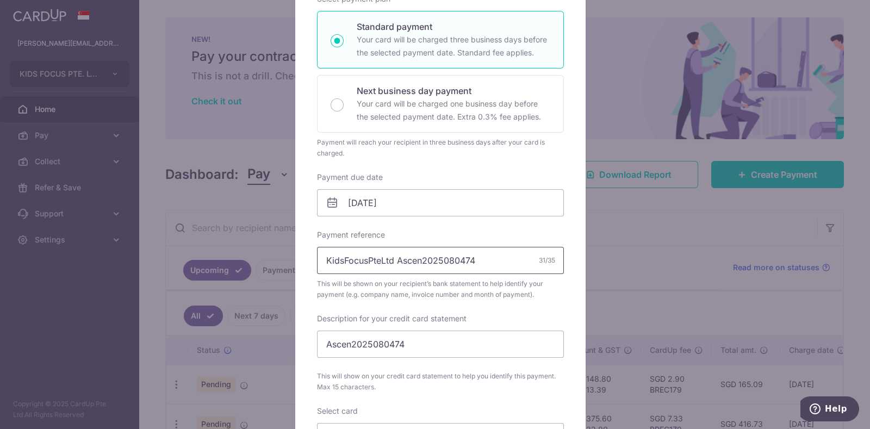
click at [417, 259] on input "KidsFocusPteLtd Ascen2025080474" at bounding box center [440, 260] width 247 height 27
type input "KidsFocusPteLtd 2025080474"
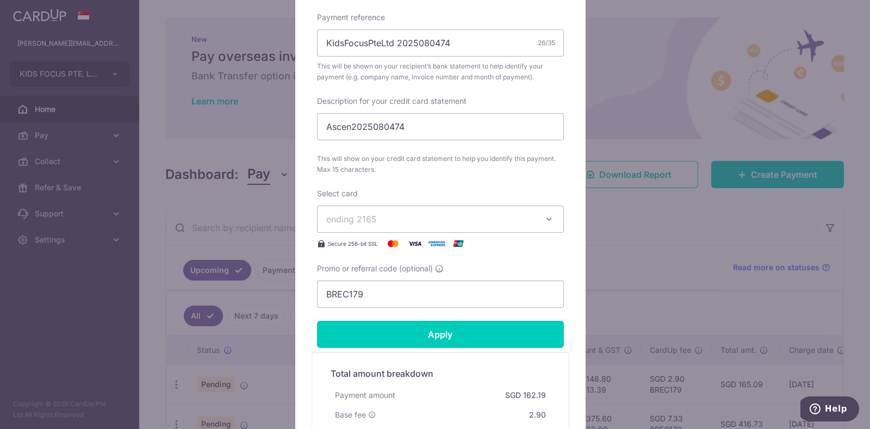
scroll to position [397, 0]
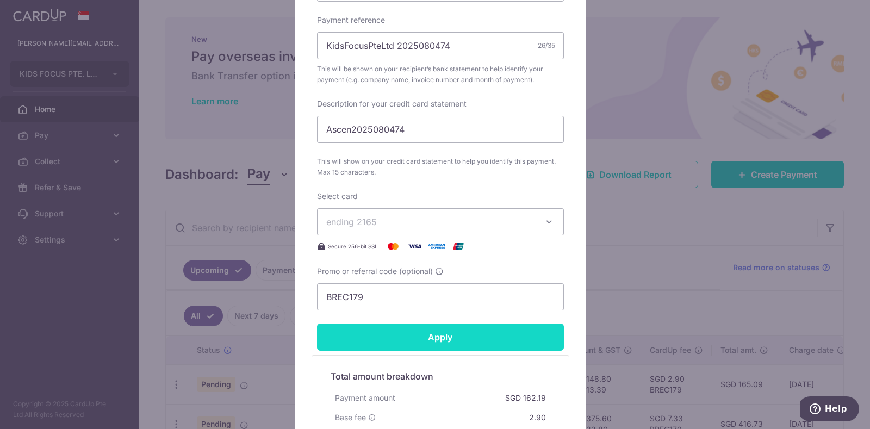
click at [514, 334] on input "Apply" at bounding box center [440, 336] width 247 height 27
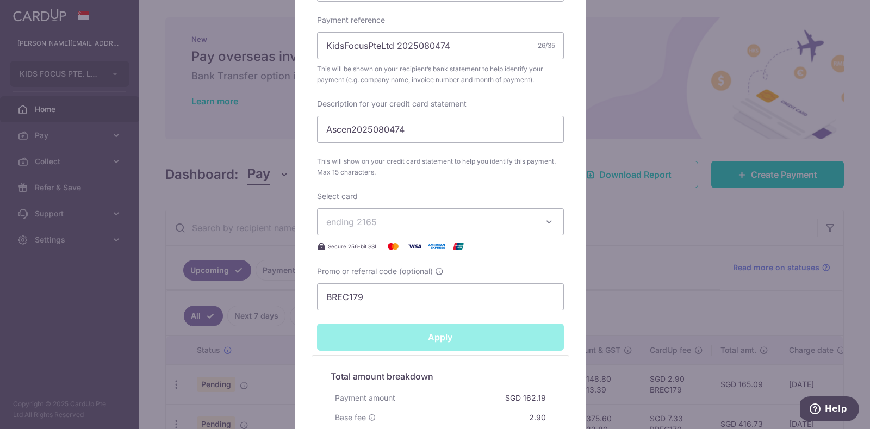
type input "Successfully Applied"
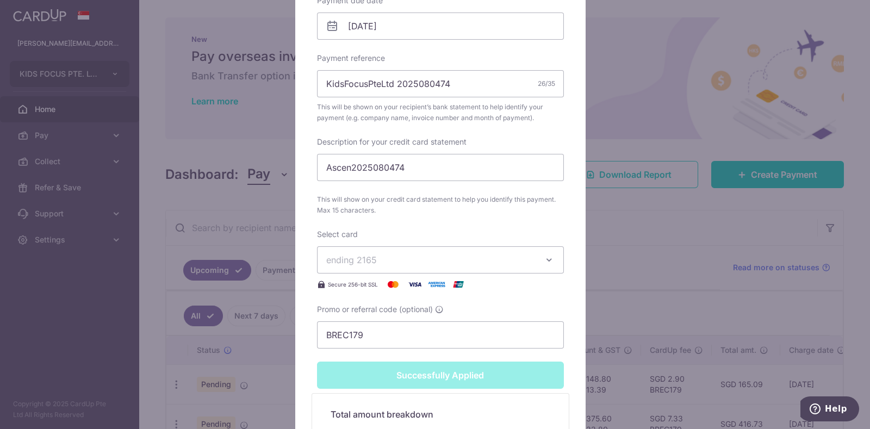
scroll to position [435, 0]
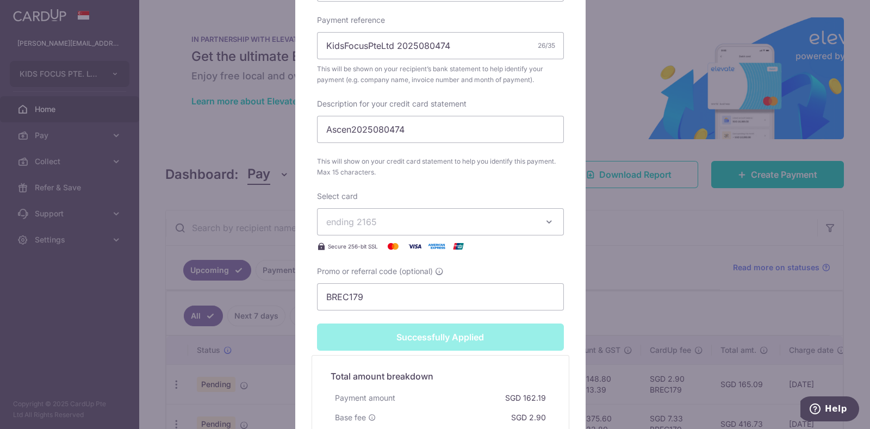
click at [514, 334] on div "Successfully Applied" at bounding box center [440, 336] width 260 height 27
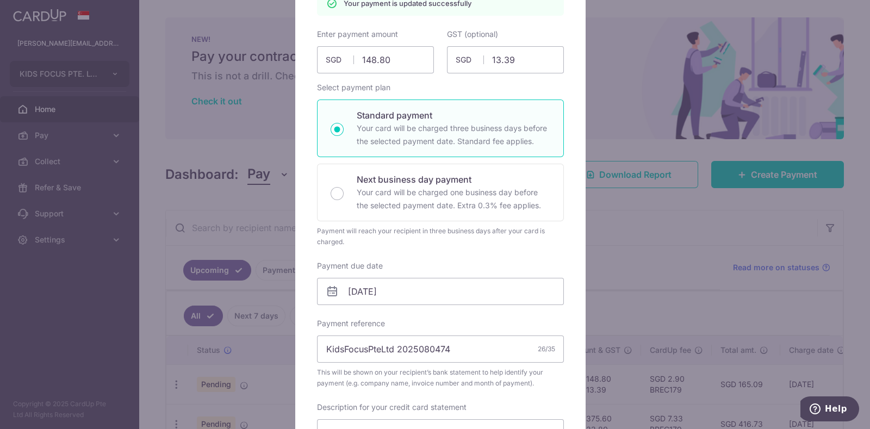
scroll to position [0, 0]
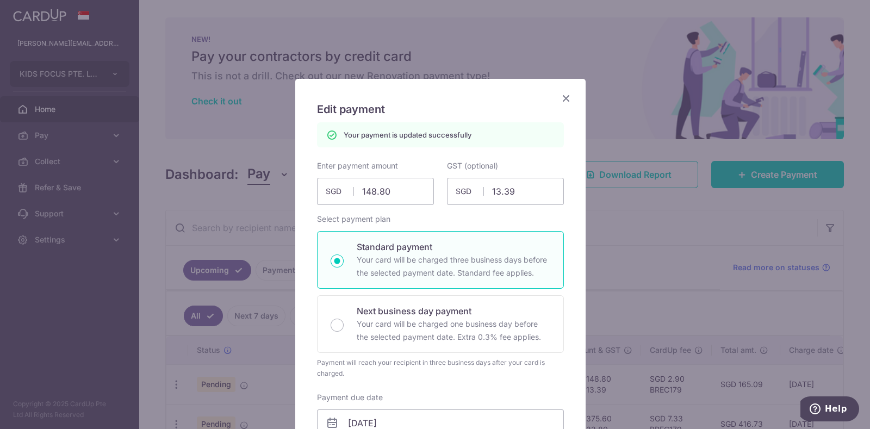
click at [559, 97] on icon "Close" at bounding box center [565, 98] width 13 height 14
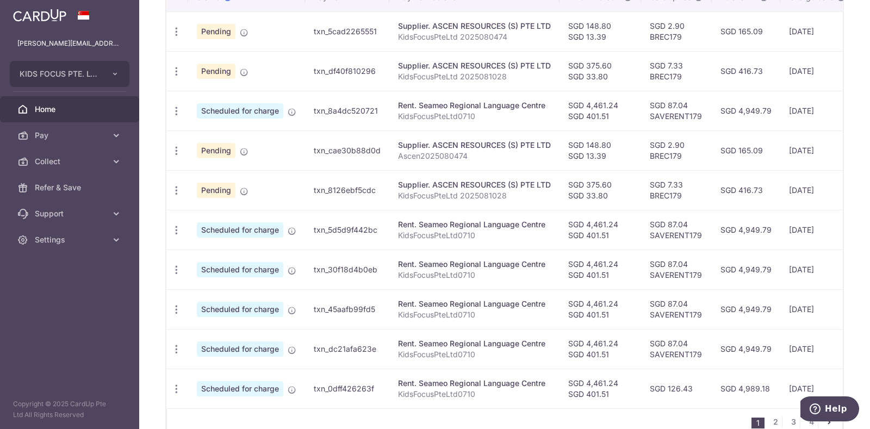
scroll to position [353, 0]
click at [177, 67] on icon "button" at bounding box center [176, 70] width 11 height 11
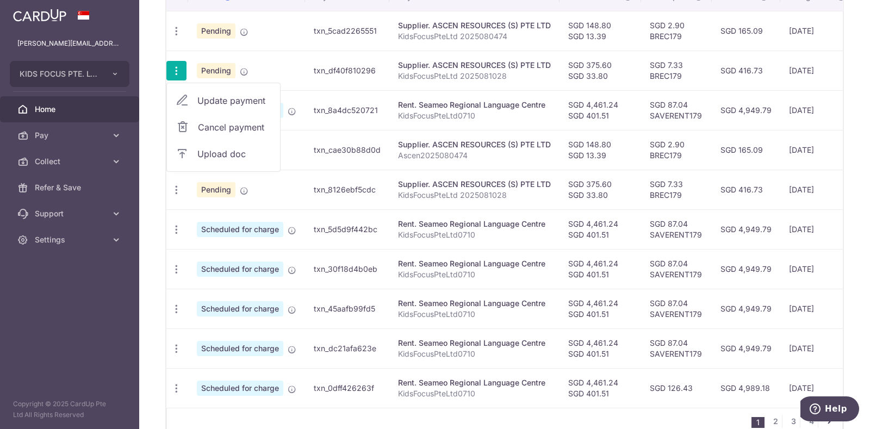
click at [200, 148] on span "Upload doc" at bounding box center [234, 153] width 74 height 13
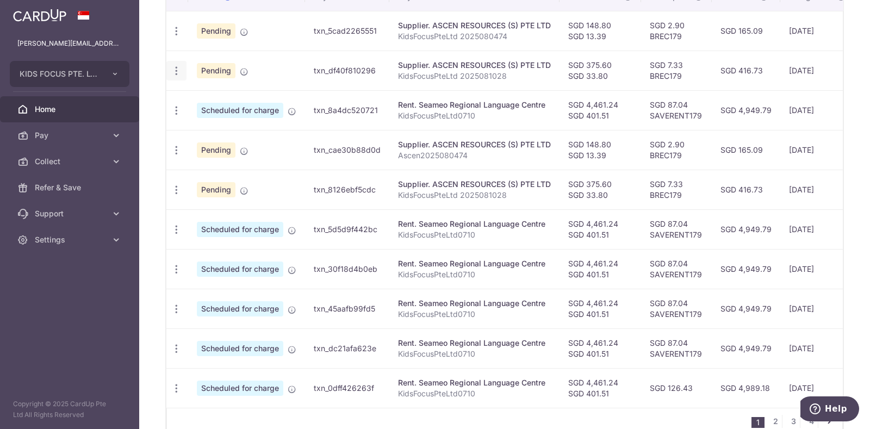
click at [200, 148] on span "Pending" at bounding box center [216, 149] width 39 height 15
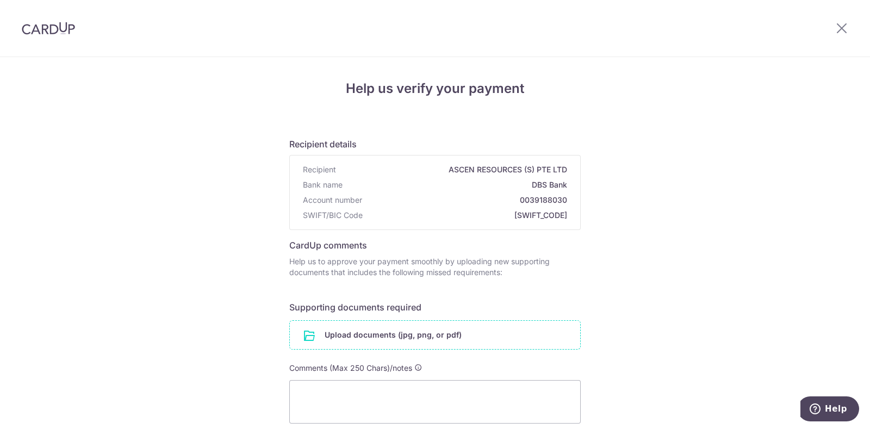
click at [415, 335] on input "file" at bounding box center [435, 335] width 290 height 28
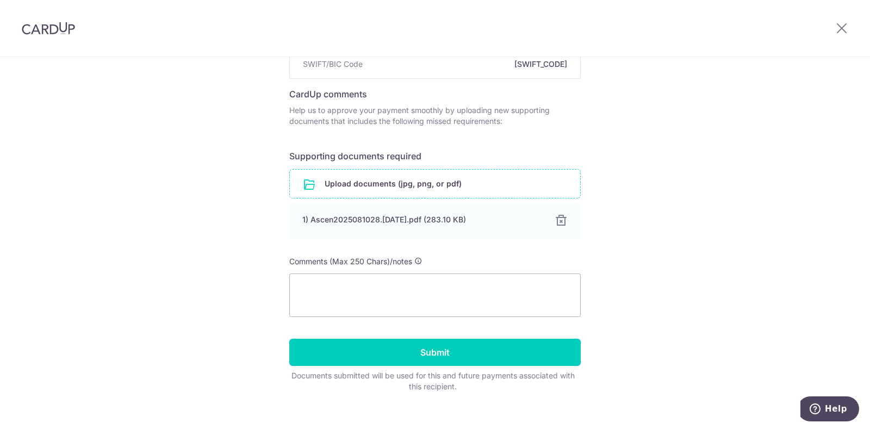
scroll to position [164, 0]
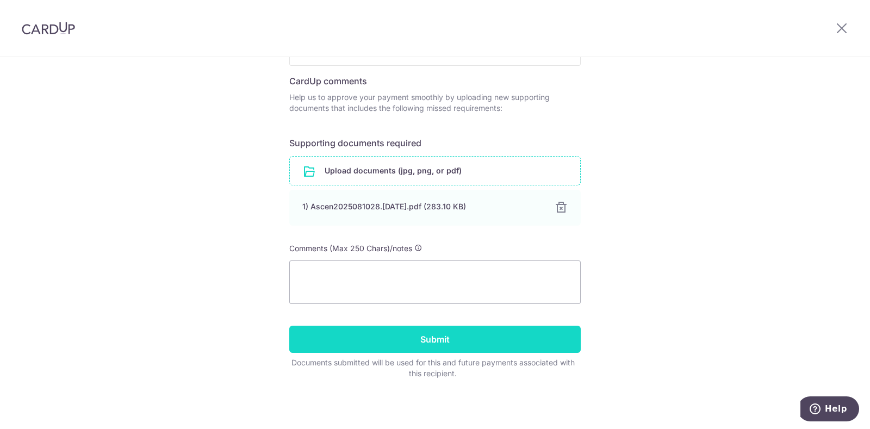
click at [487, 338] on input "Submit" at bounding box center [434, 339] width 291 height 27
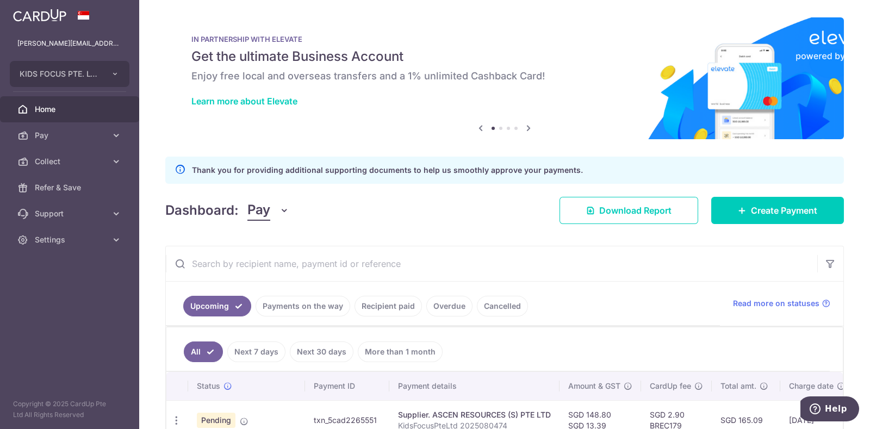
click at [487, 338] on ul "All Next 7 days Next 30 days More than 1 month" at bounding box center [497, 349] width 663 height 44
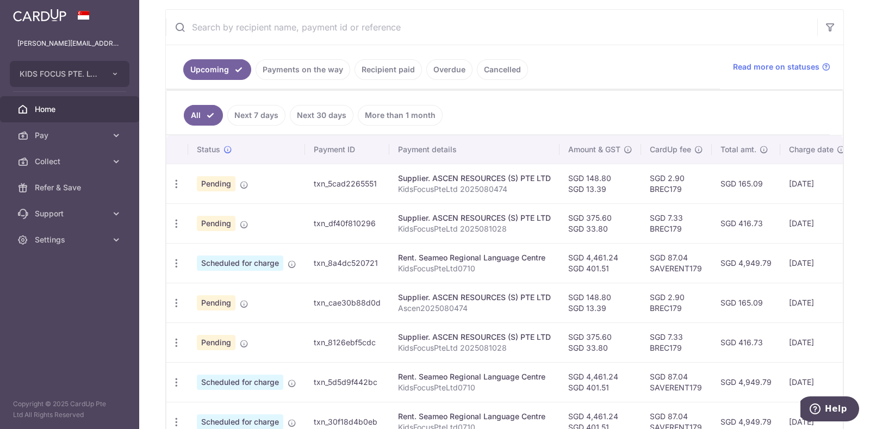
scroll to position [257, 0]
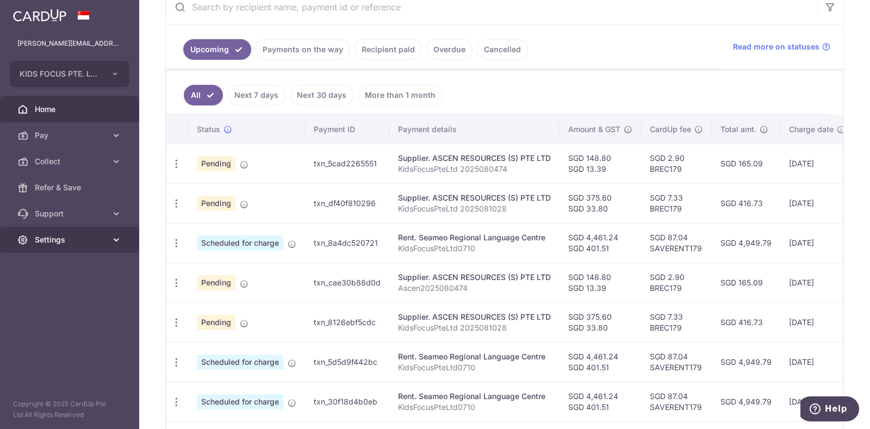
click at [113, 240] on icon at bounding box center [116, 239] width 11 height 11
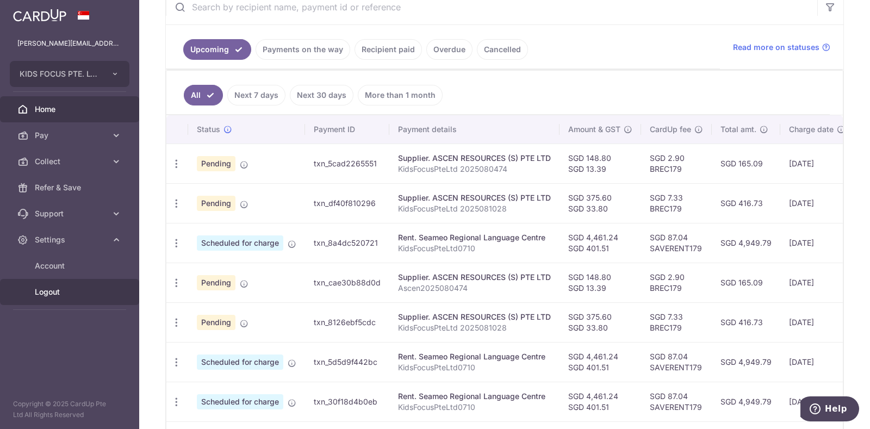
click at [57, 292] on span "Logout" at bounding box center [71, 291] width 72 height 11
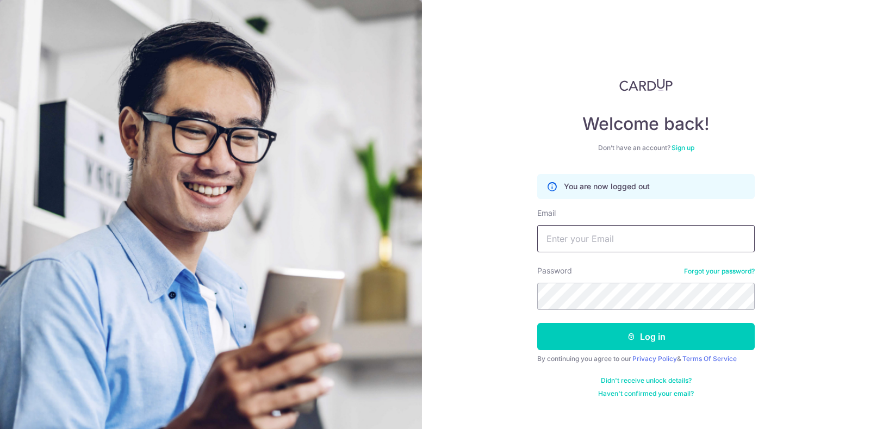
click at [588, 240] on input "Email" at bounding box center [645, 238] width 217 height 27
type input "[PERSON_NAME][EMAIL_ADDRESS][DOMAIN_NAME]"
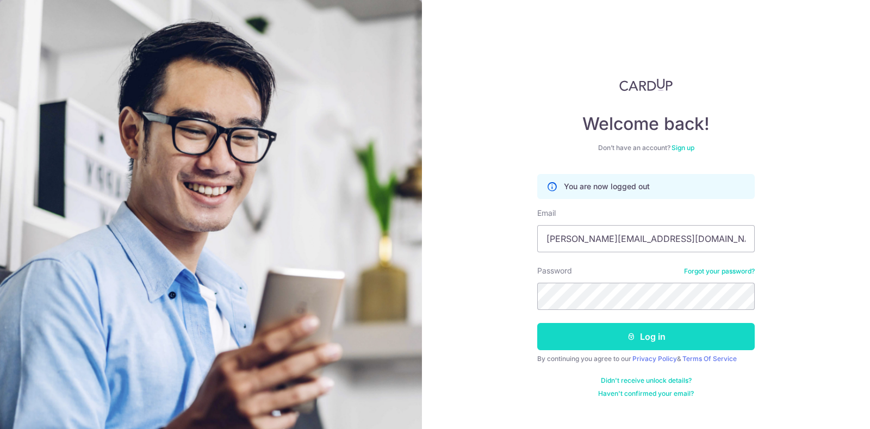
click at [631, 333] on icon "submit" at bounding box center [631, 336] width 9 height 9
